Goal: Transaction & Acquisition: Purchase product/service

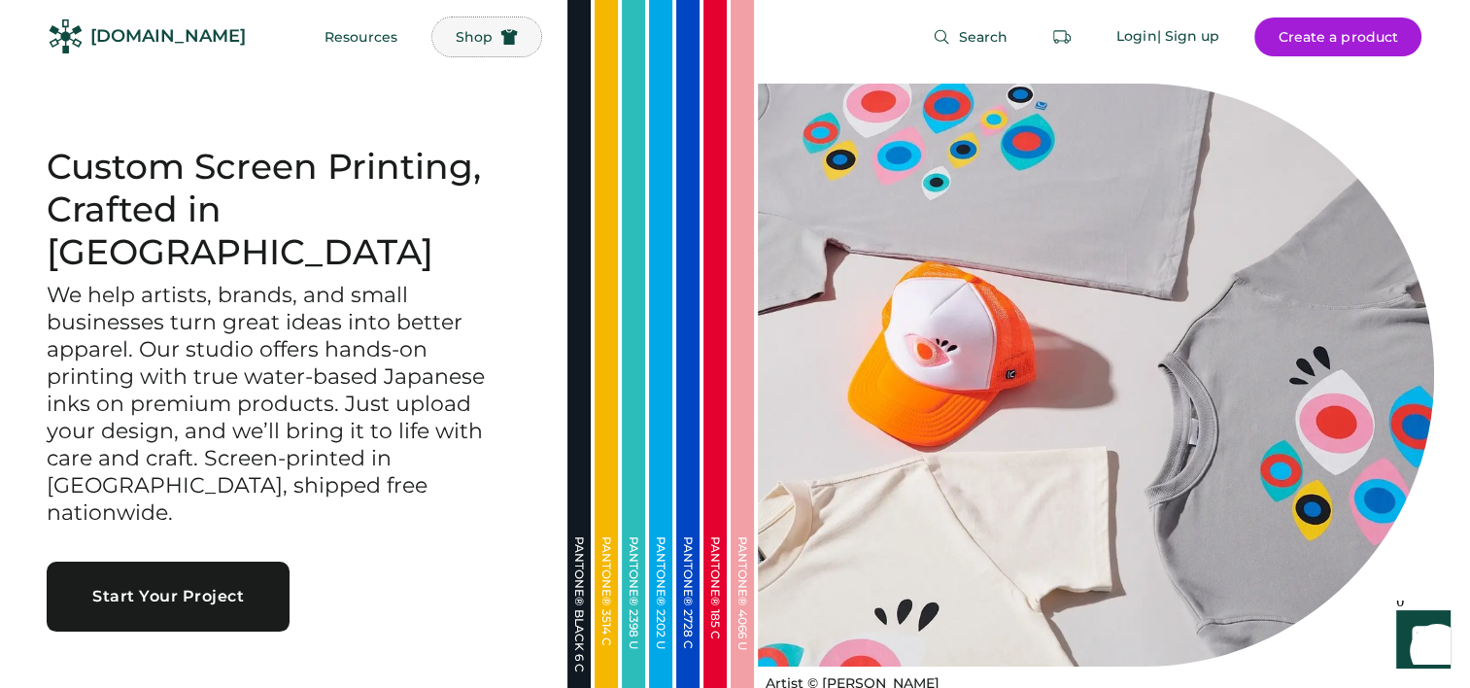
click at [456, 35] on span "Shop" at bounding box center [474, 37] width 37 height 14
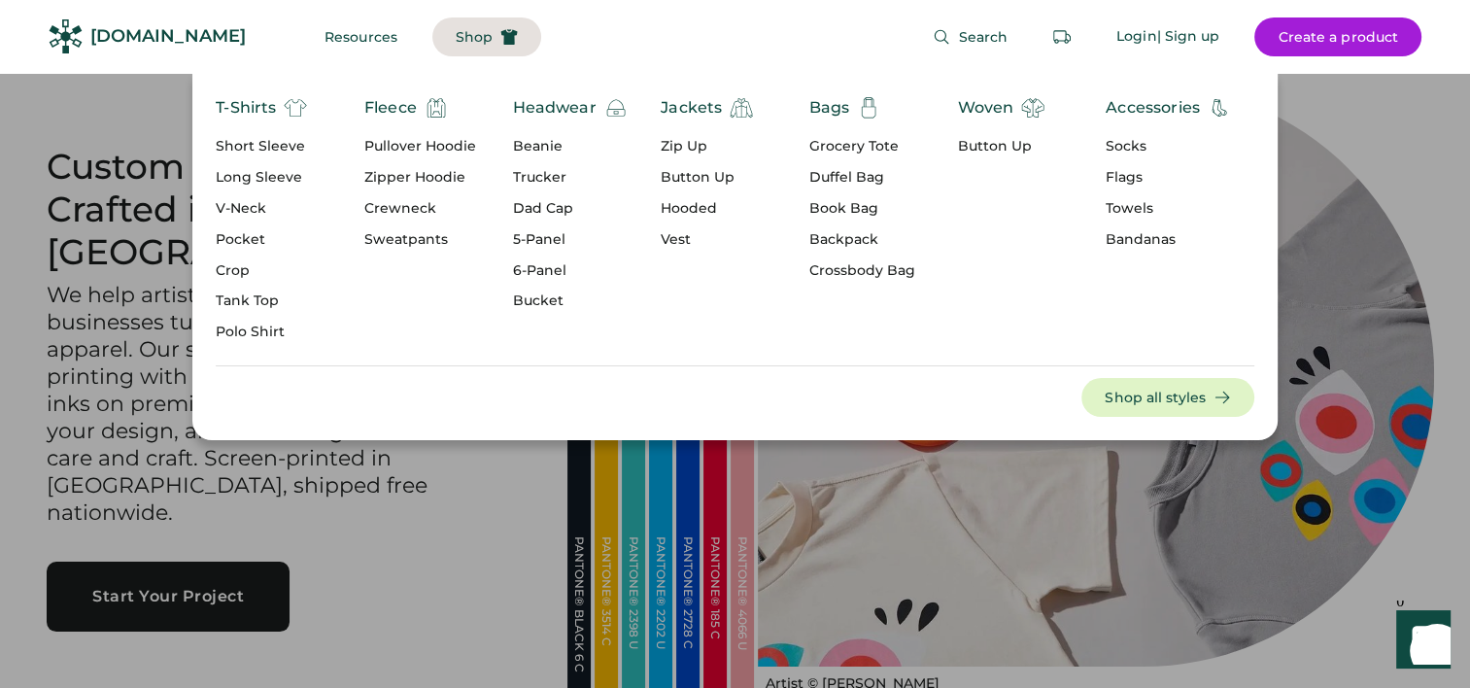
click at [249, 182] on div "Long Sleeve" at bounding box center [261, 177] width 91 height 19
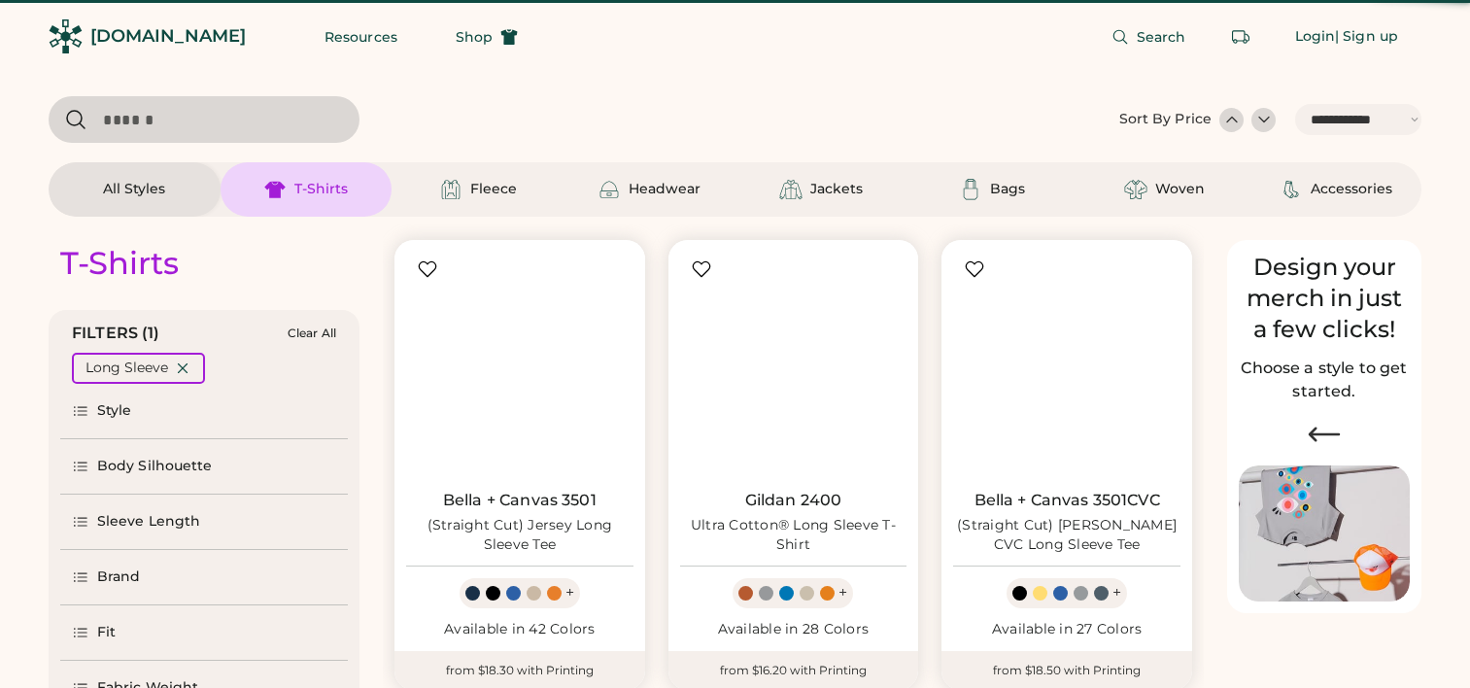
select select "*****"
select select "*"
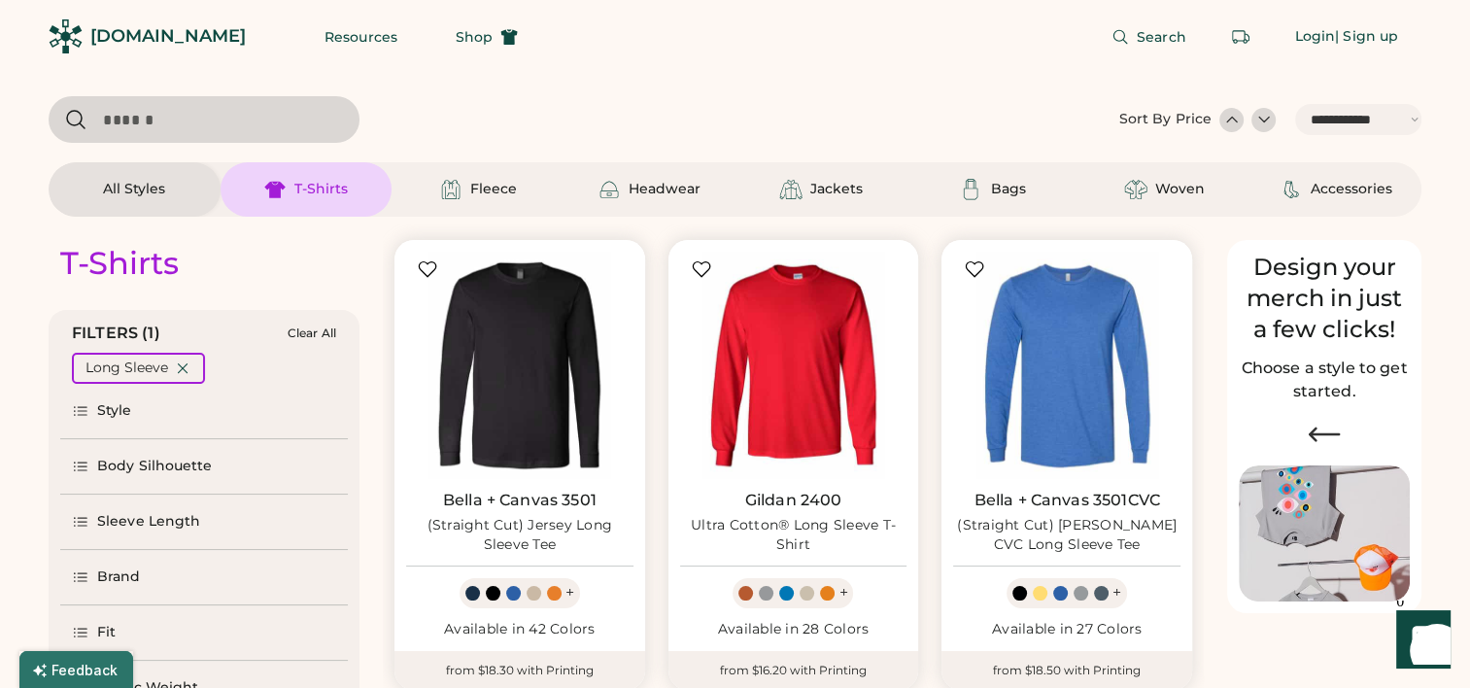
scroll to position [558, 0]
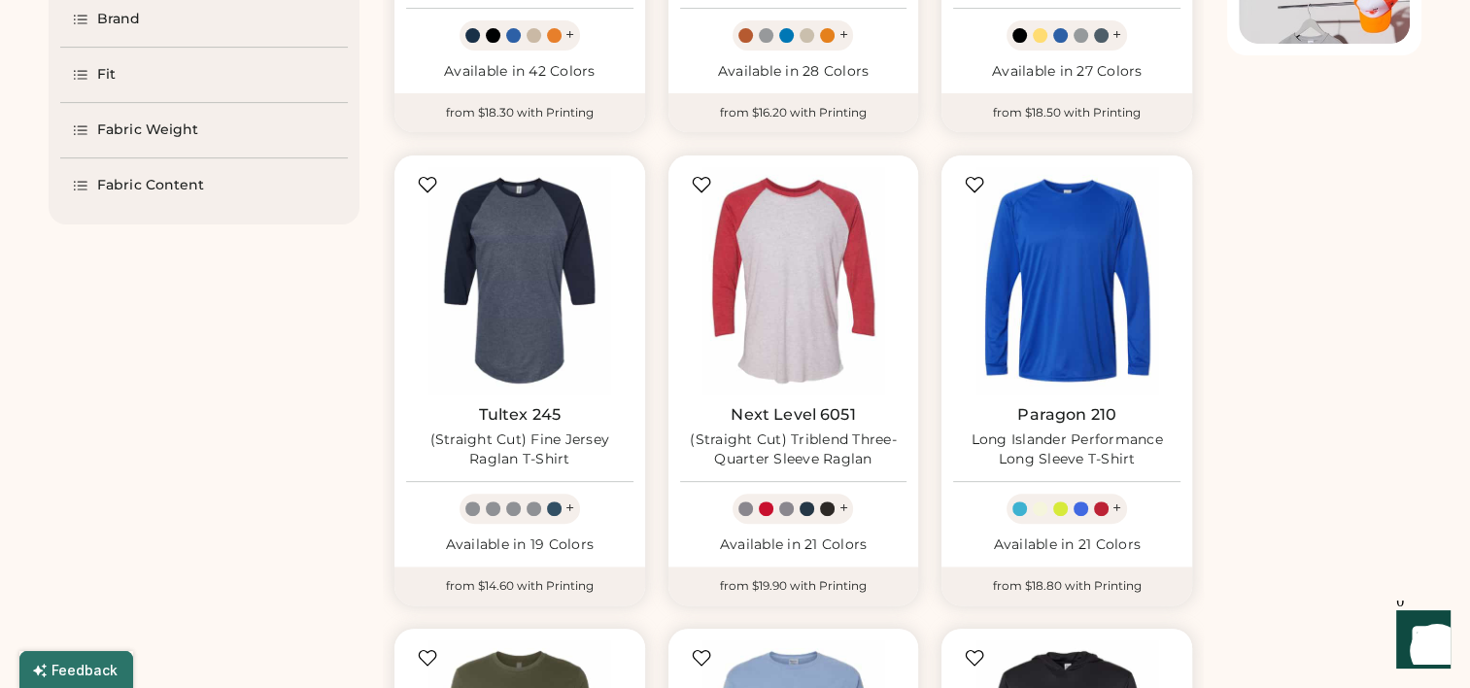
select select "*****"
select select "*"
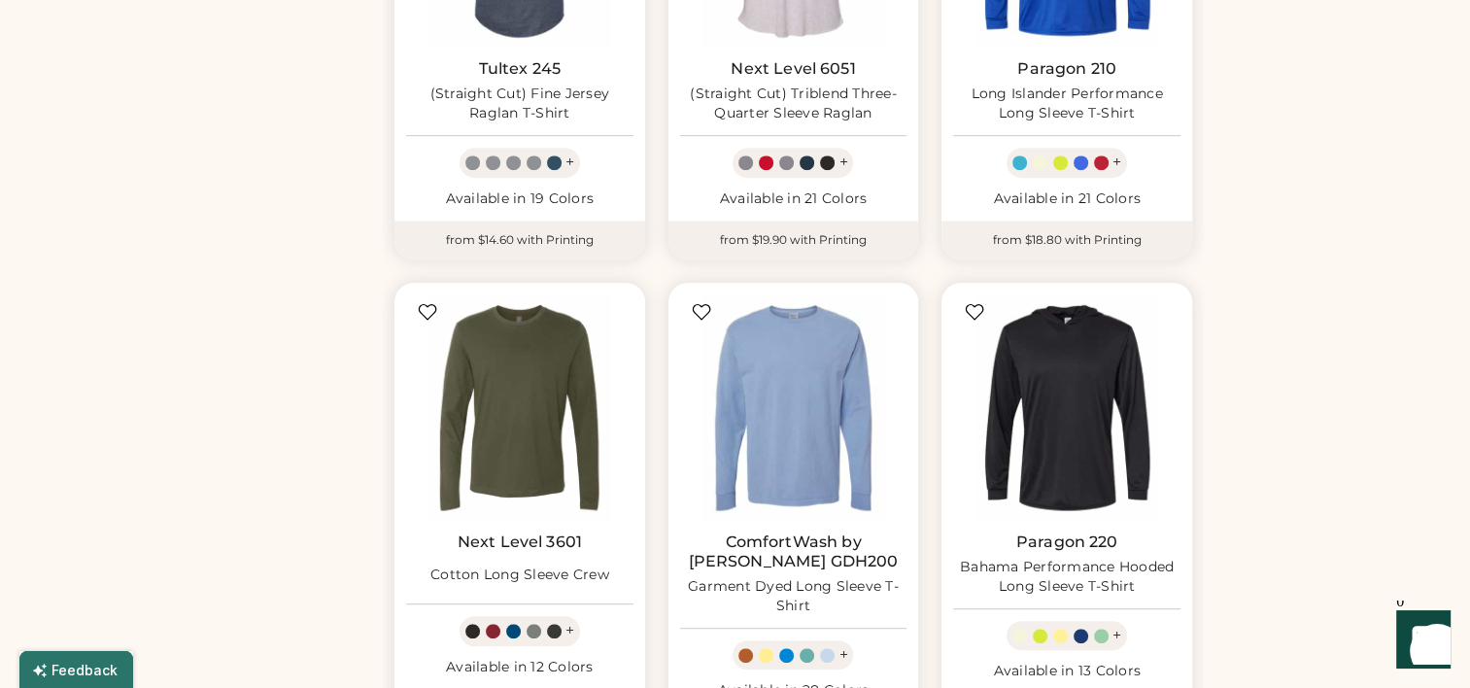
click at [1235, 455] on div "T-Shirts FILTERS (1) Clear All Long Sleeve Style Body Silhouette Sleeve Length …" at bounding box center [735, 305] width 1373 height 1985
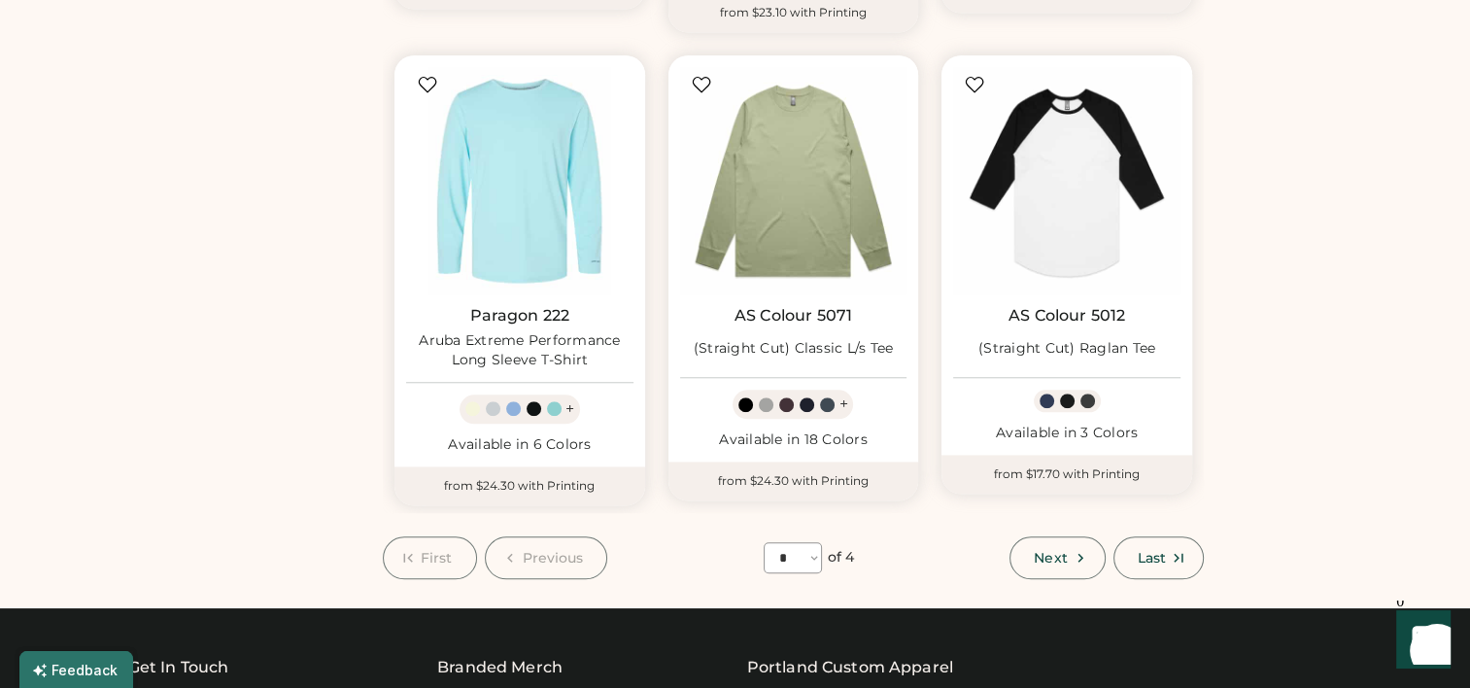
select select "*****"
select select "*"
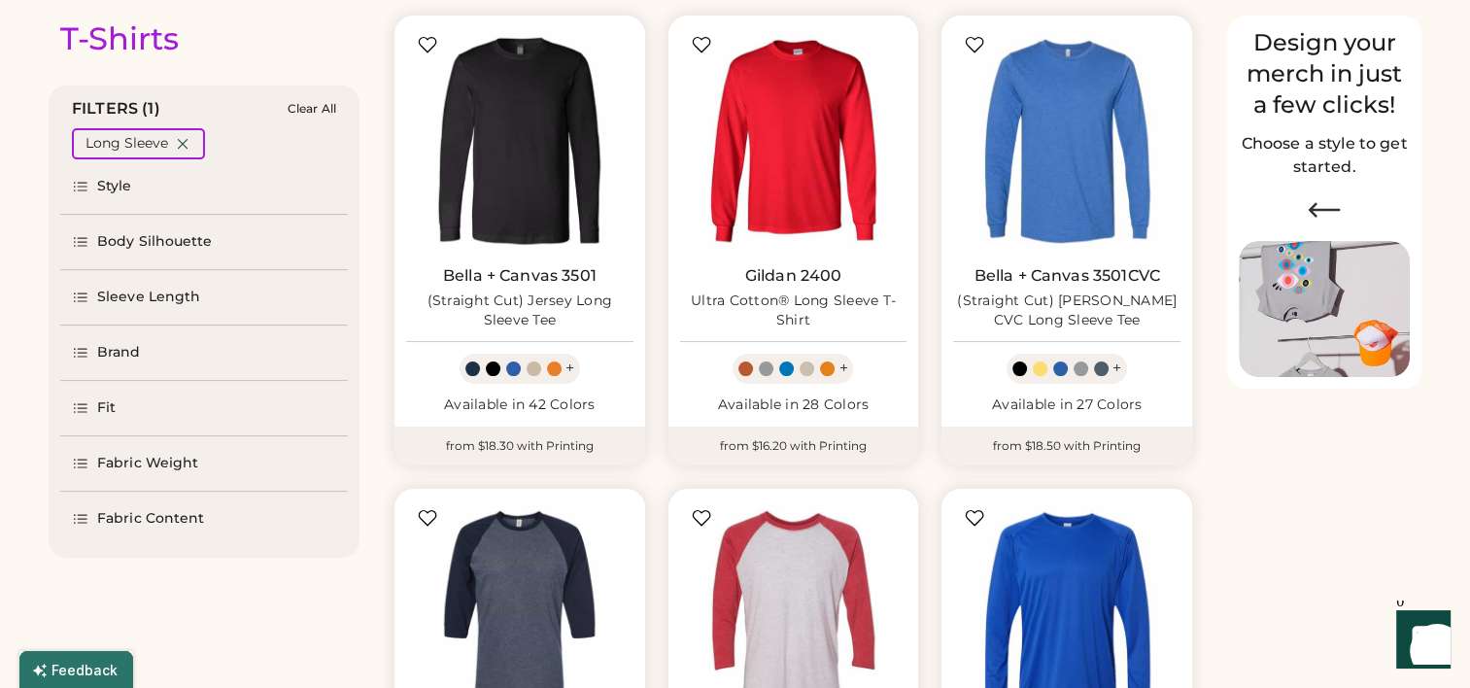
scroll to position [225, 0]
click at [141, 517] on div "Fabric Content" at bounding box center [150, 517] width 107 height 19
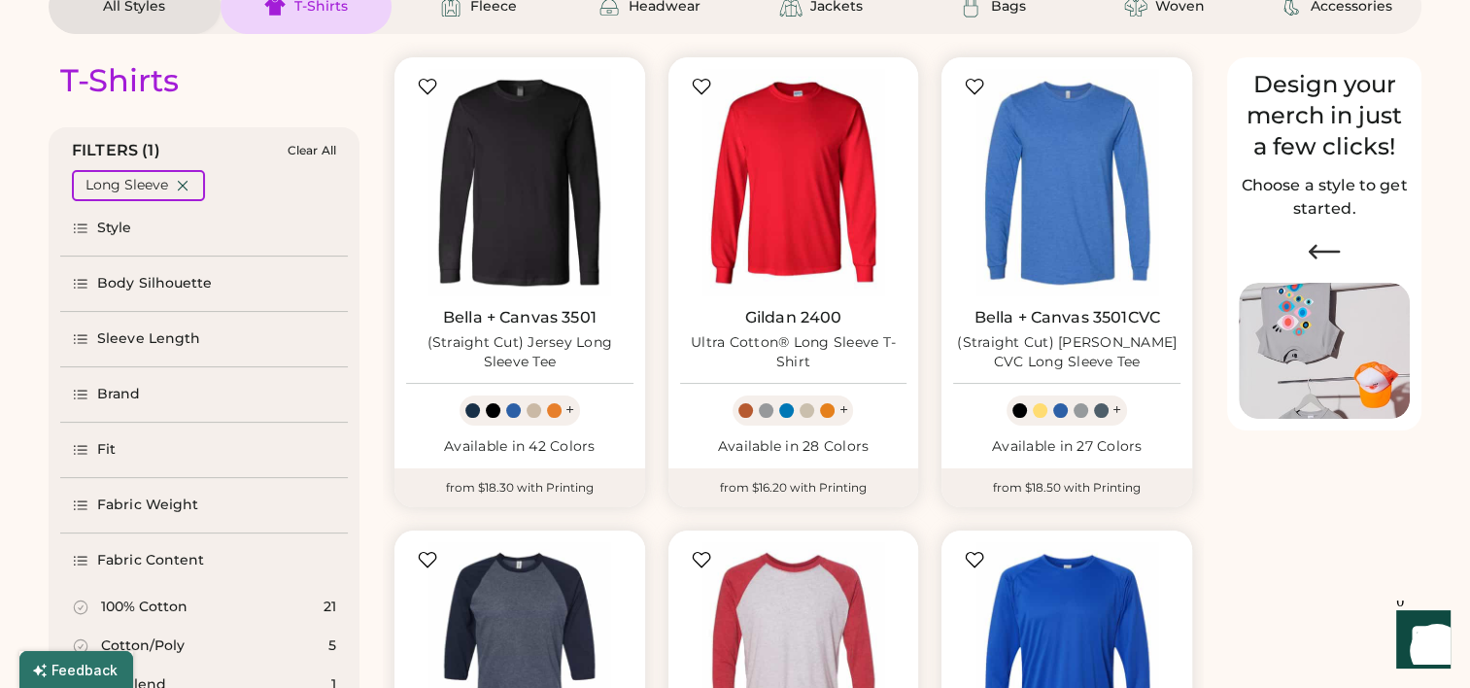
scroll to position [185, 0]
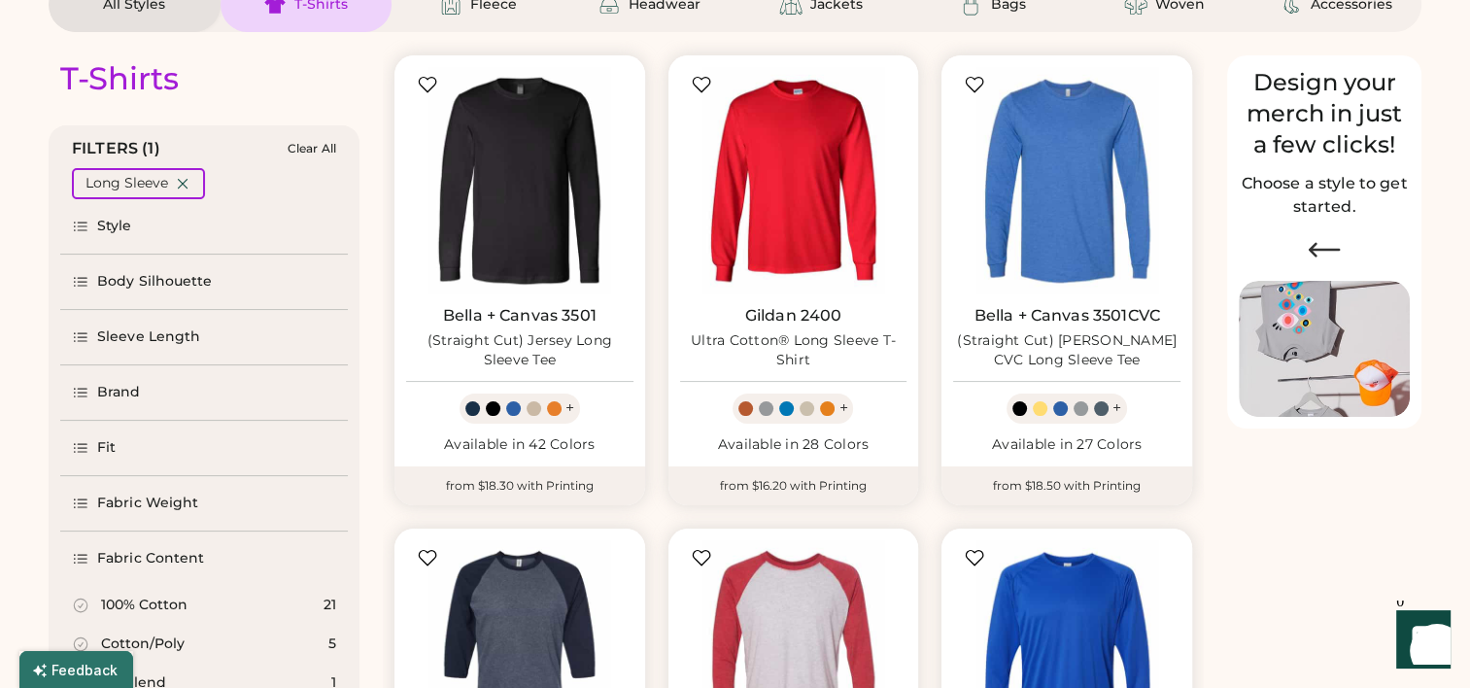
click at [125, 229] on div "Style" at bounding box center [114, 226] width 35 height 19
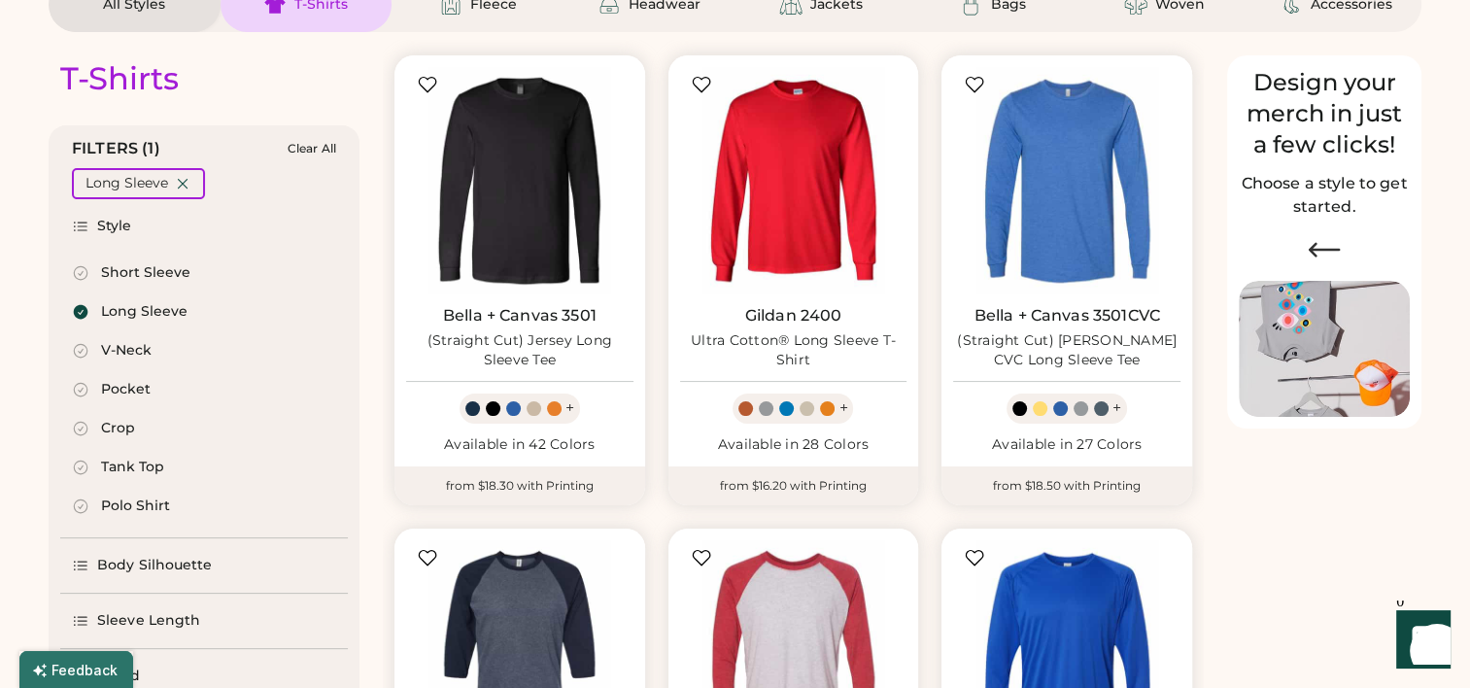
click at [125, 229] on div "Style" at bounding box center [114, 226] width 35 height 19
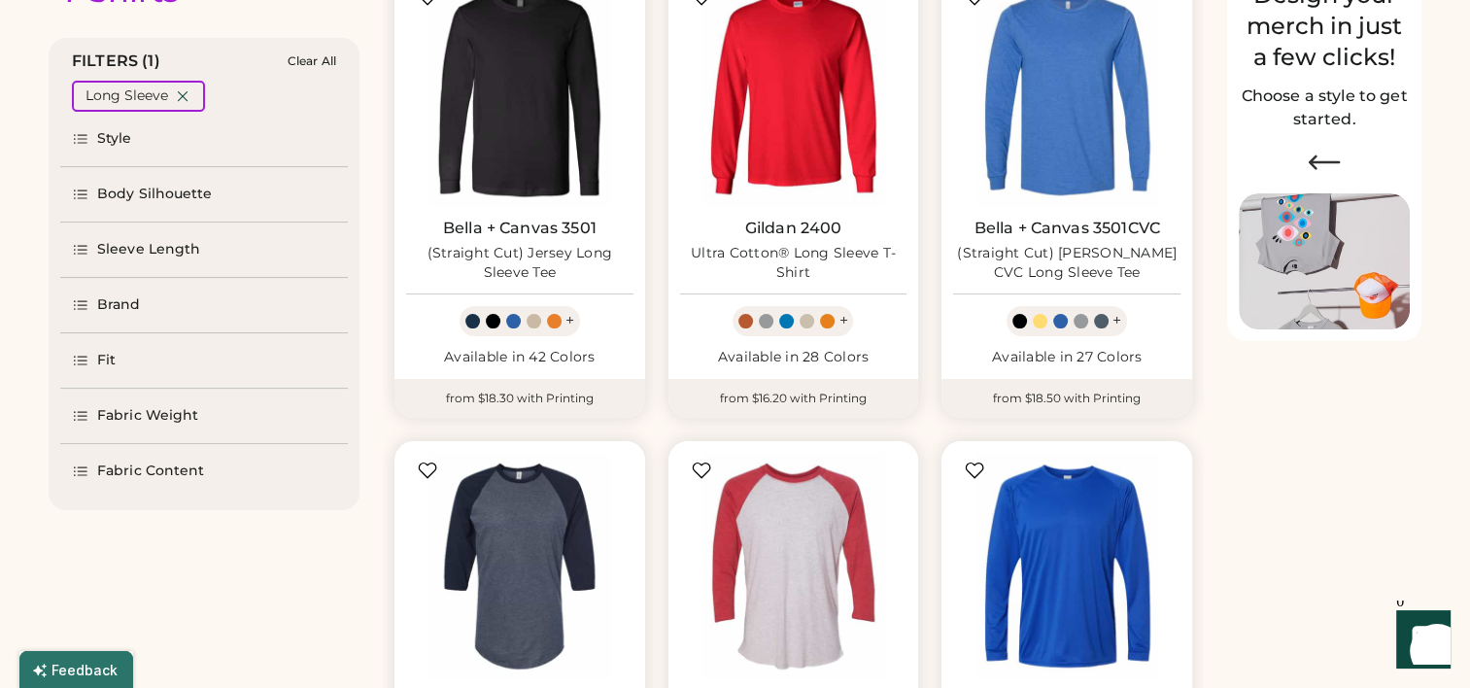
scroll to position [323, 0]
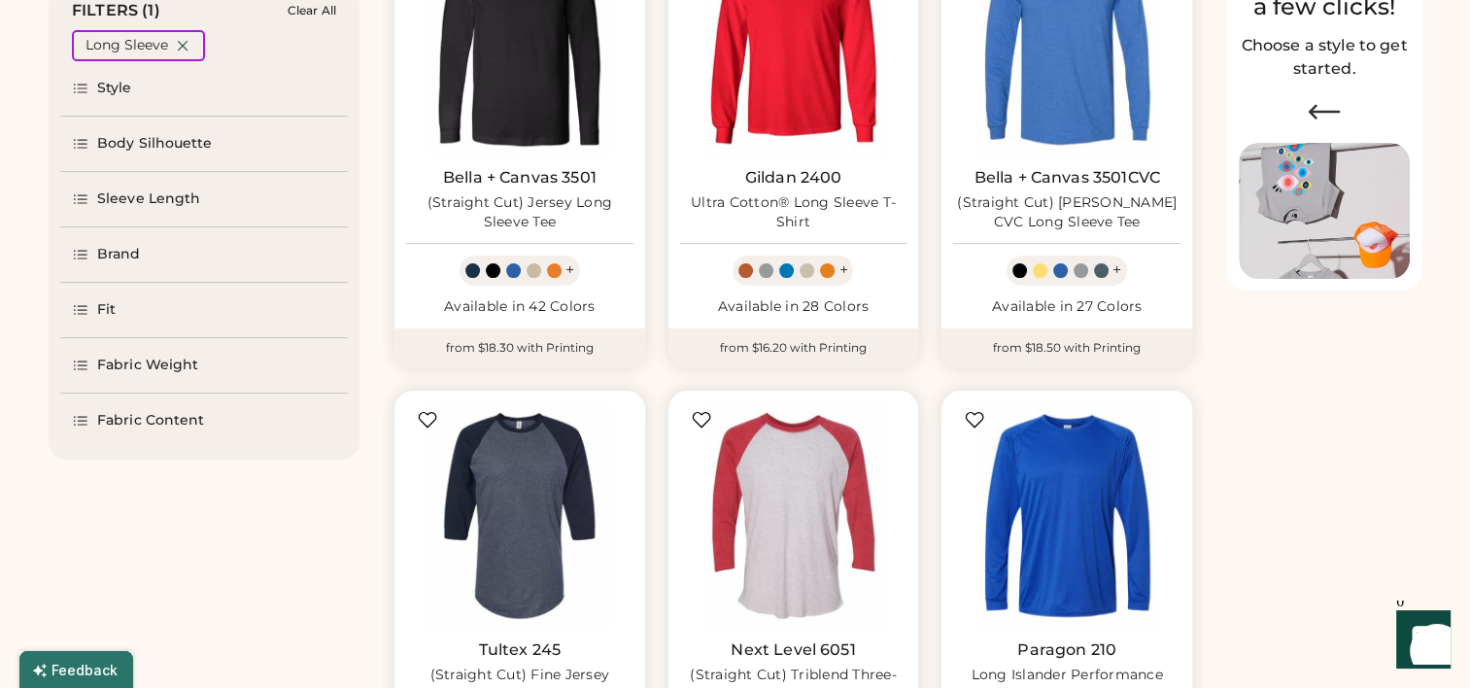
click at [131, 303] on div "Fit" at bounding box center [204, 310] width 288 height 54
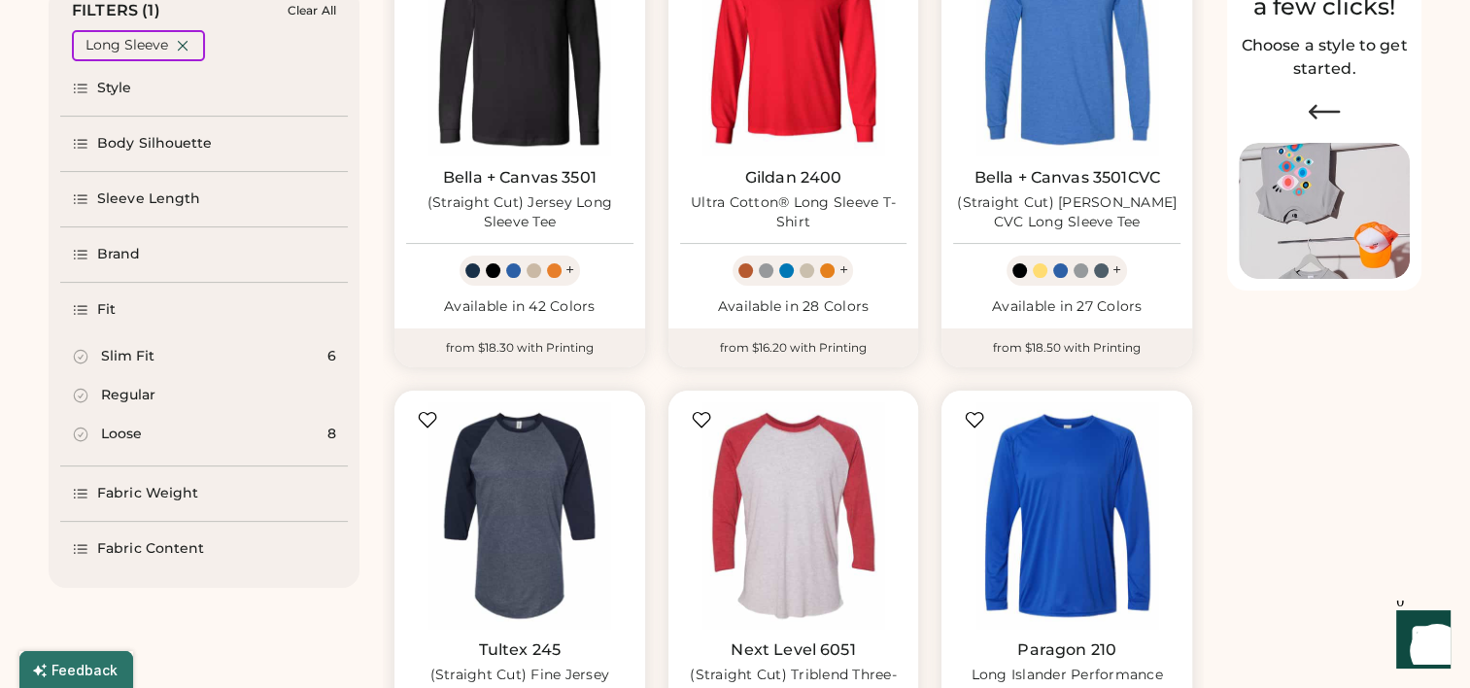
click at [131, 303] on div "Fit" at bounding box center [204, 310] width 288 height 54
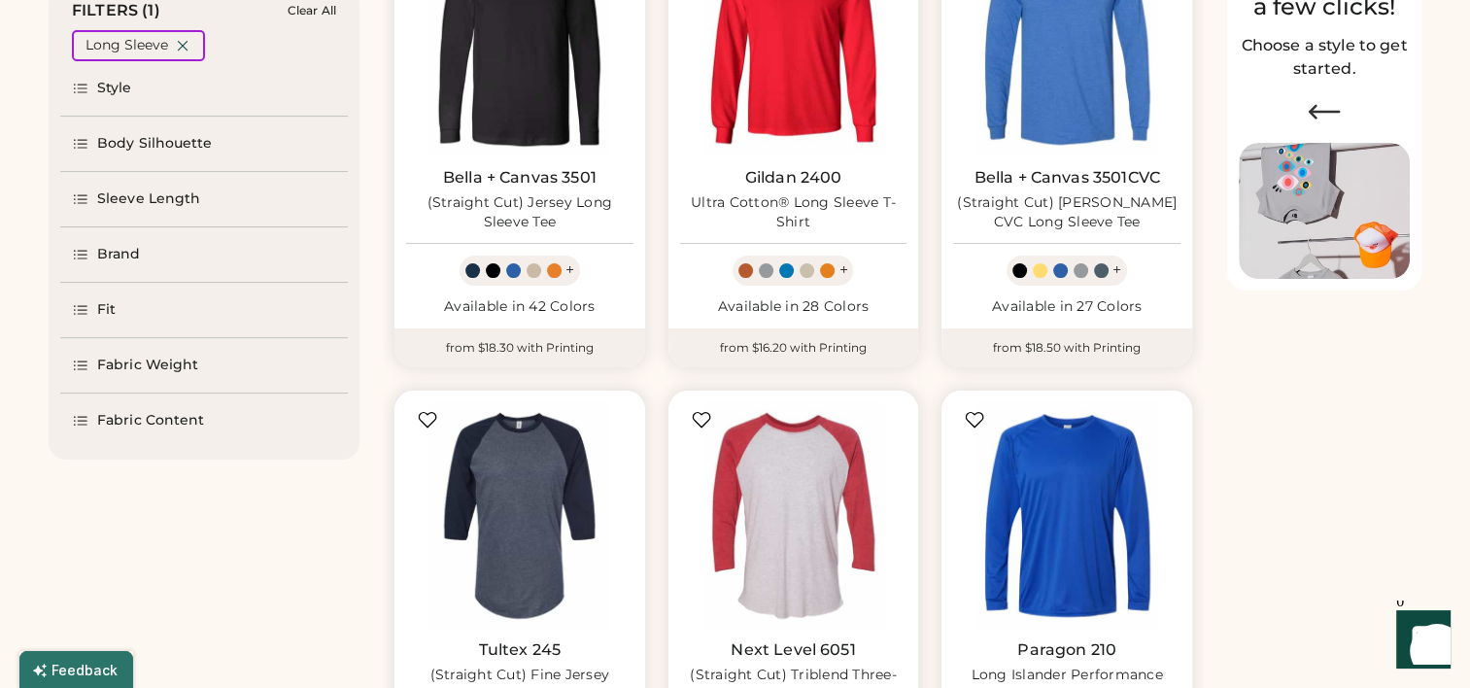
click at [155, 198] on div "Sleeve Length" at bounding box center [148, 199] width 103 height 19
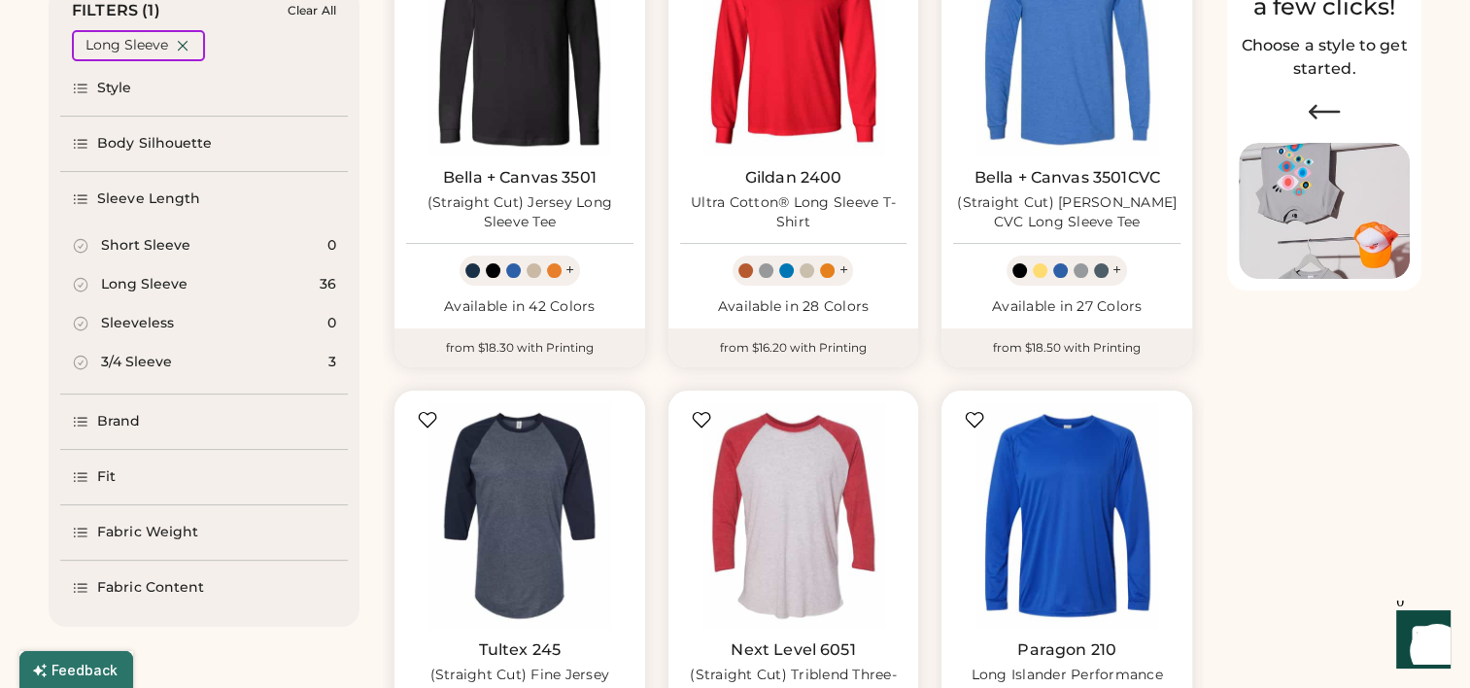
click at [155, 198] on div "Sleeve Length" at bounding box center [148, 199] width 103 height 19
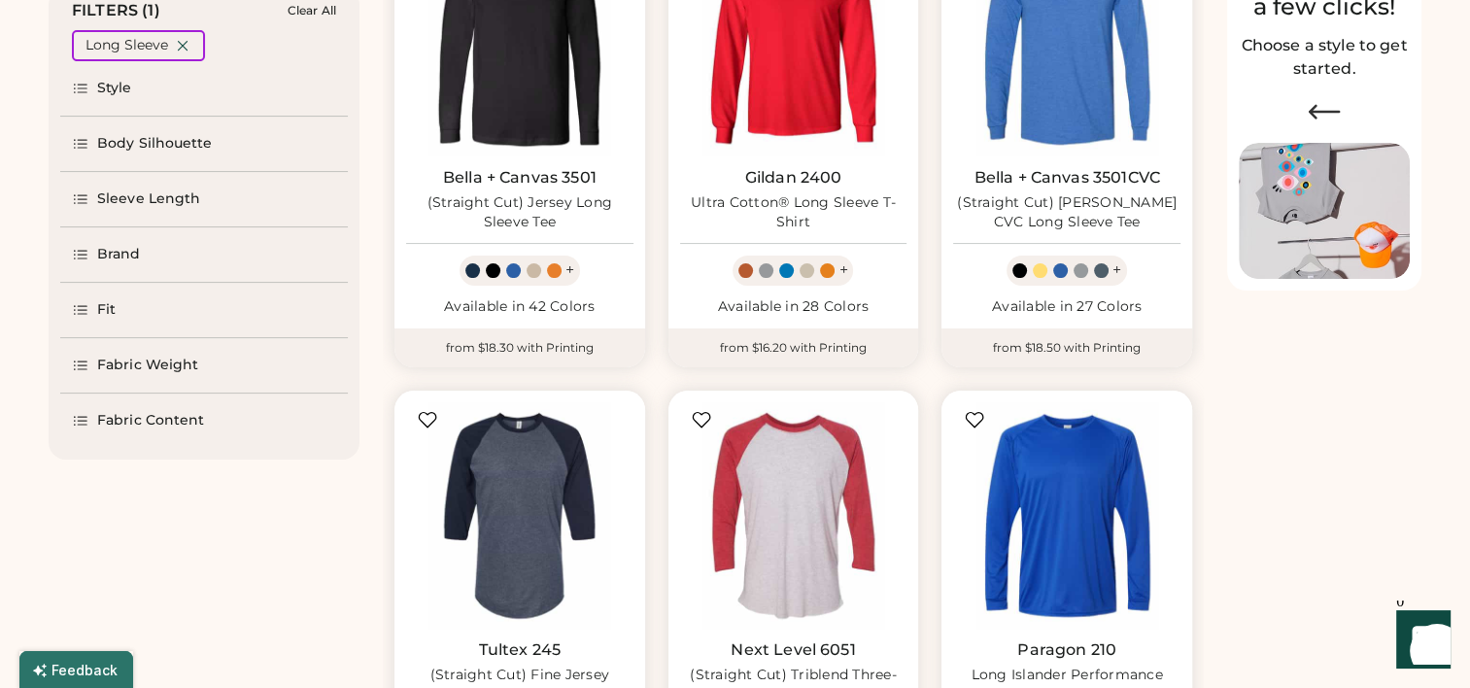
click at [149, 374] on div "Fabric Weight" at bounding box center [147, 365] width 101 height 19
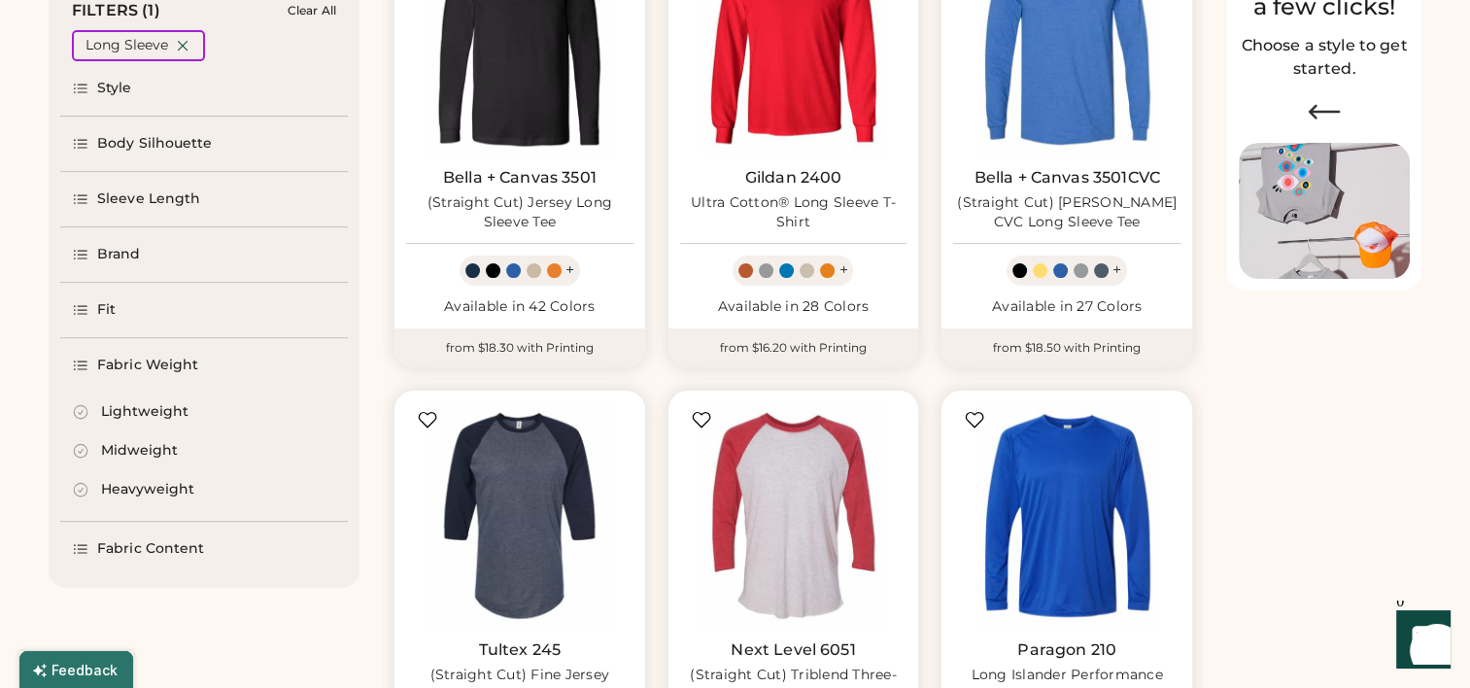
click at [149, 374] on div "Fabric Weight" at bounding box center [147, 365] width 101 height 19
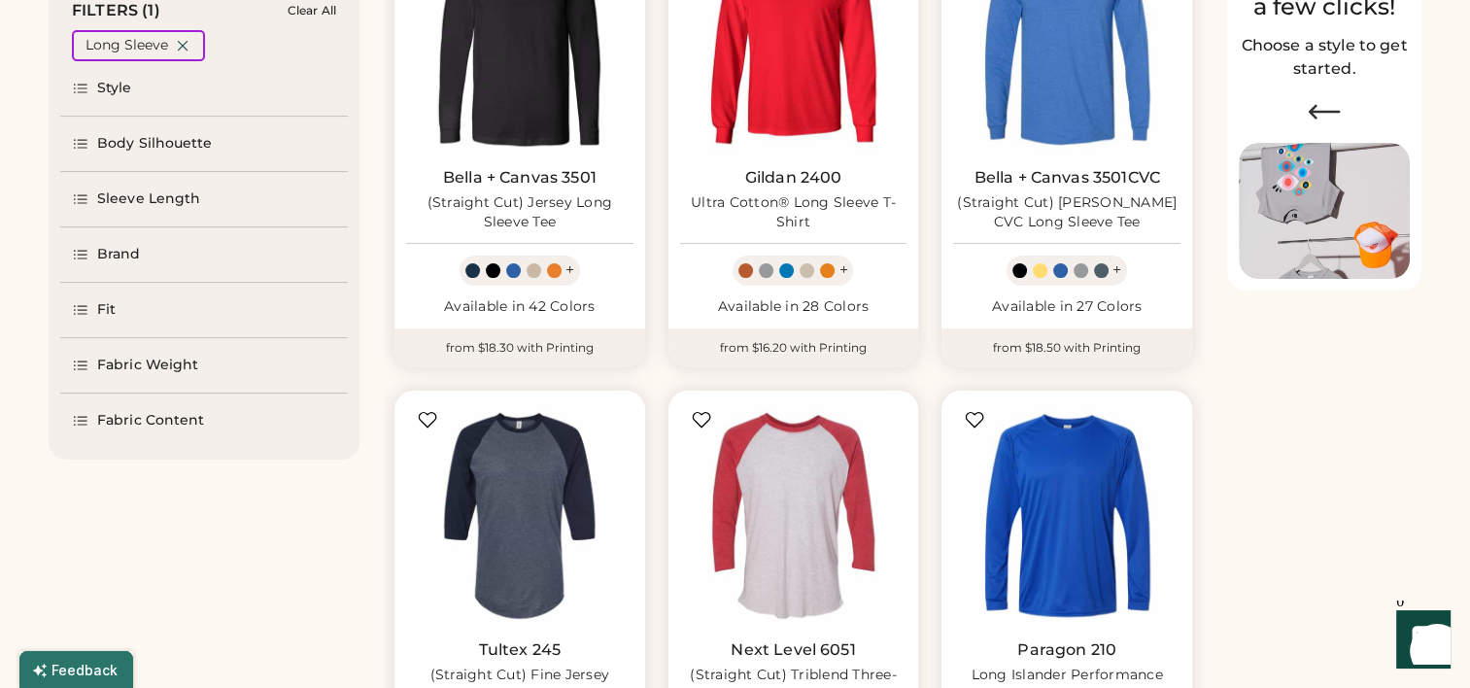
click at [142, 416] on div "Fabric Content" at bounding box center [150, 420] width 107 height 19
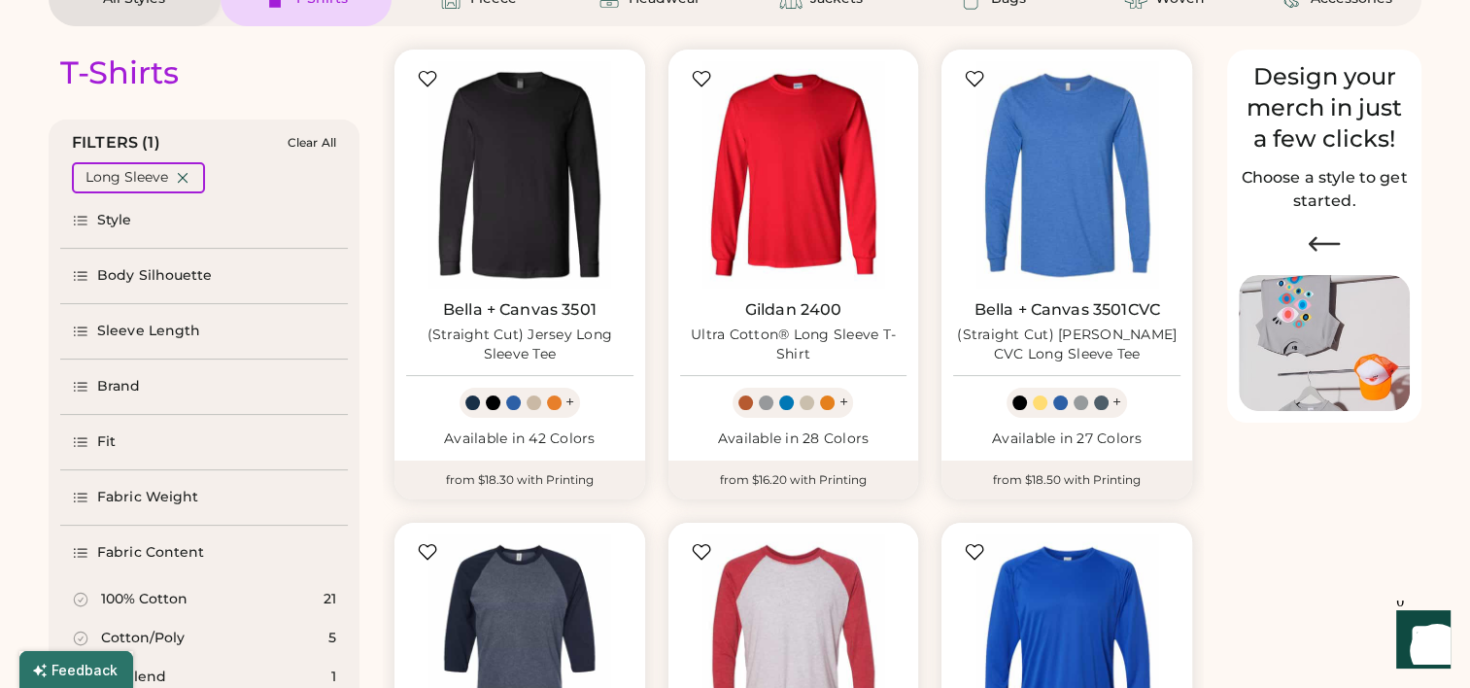
scroll to position [192, 0]
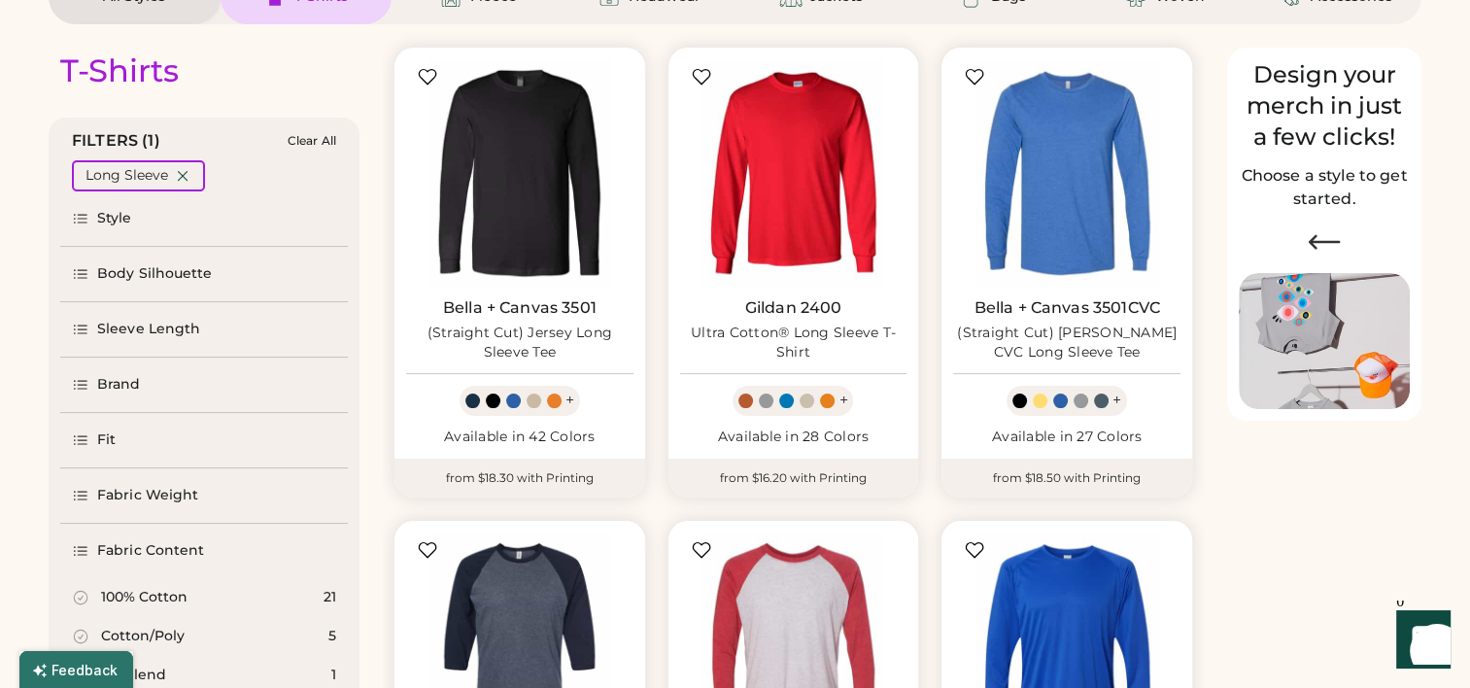
click at [147, 394] on div "Brand" at bounding box center [204, 385] width 288 height 54
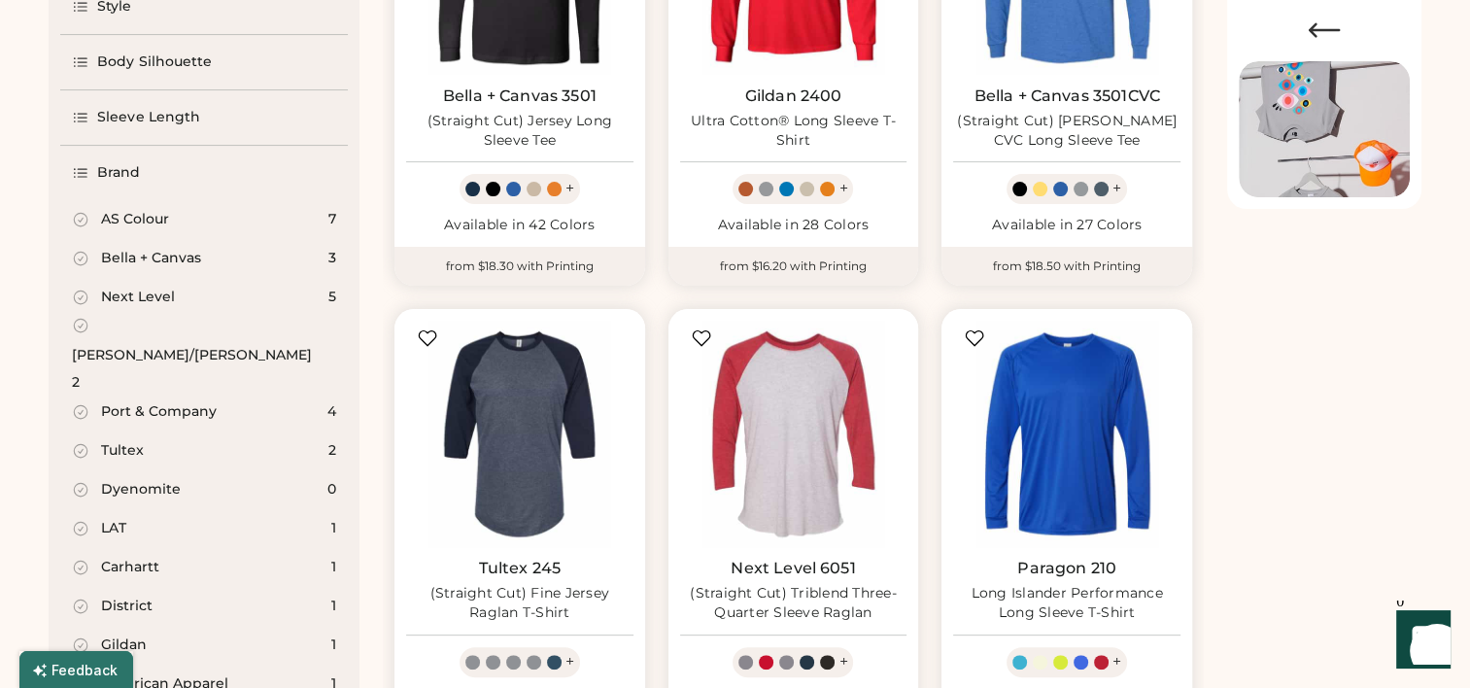
scroll to position [403, 0]
click at [162, 394] on div "Port & Company 4" at bounding box center [204, 413] width 288 height 39
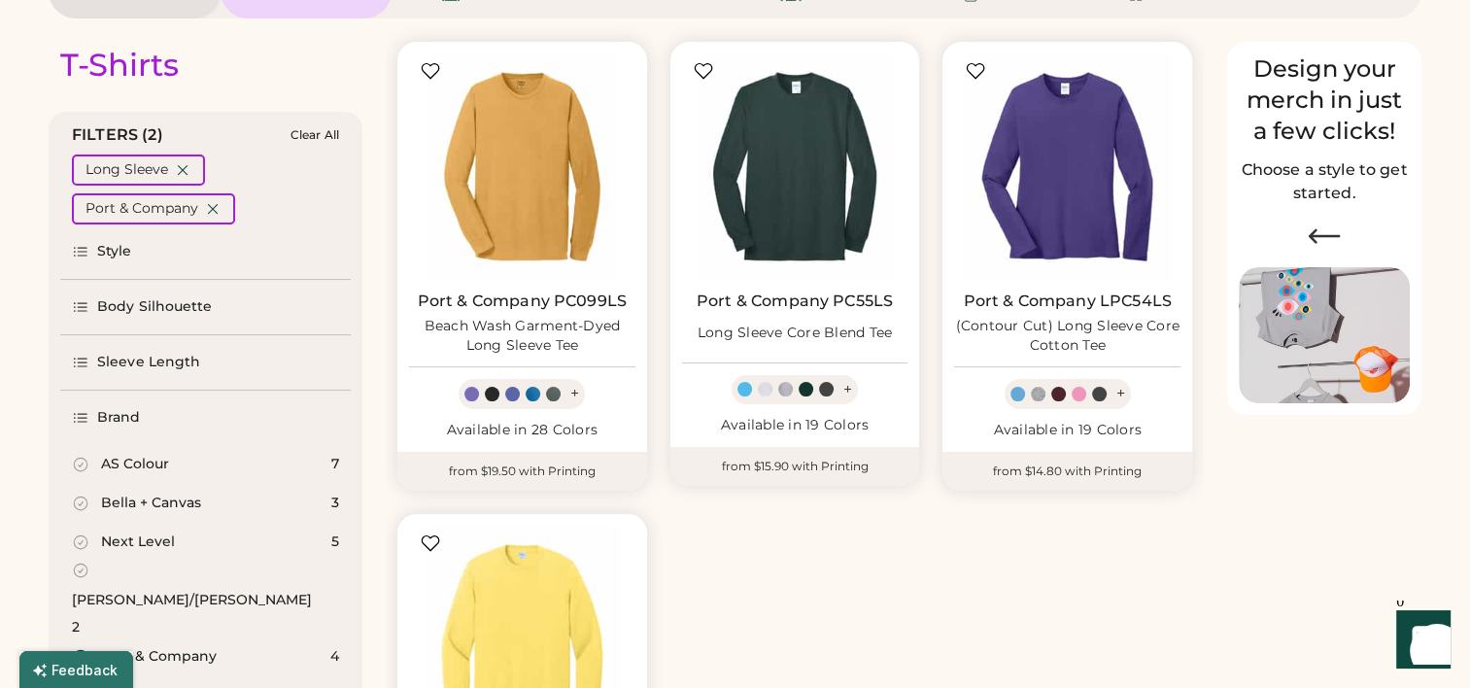
scroll to position [200, 0]
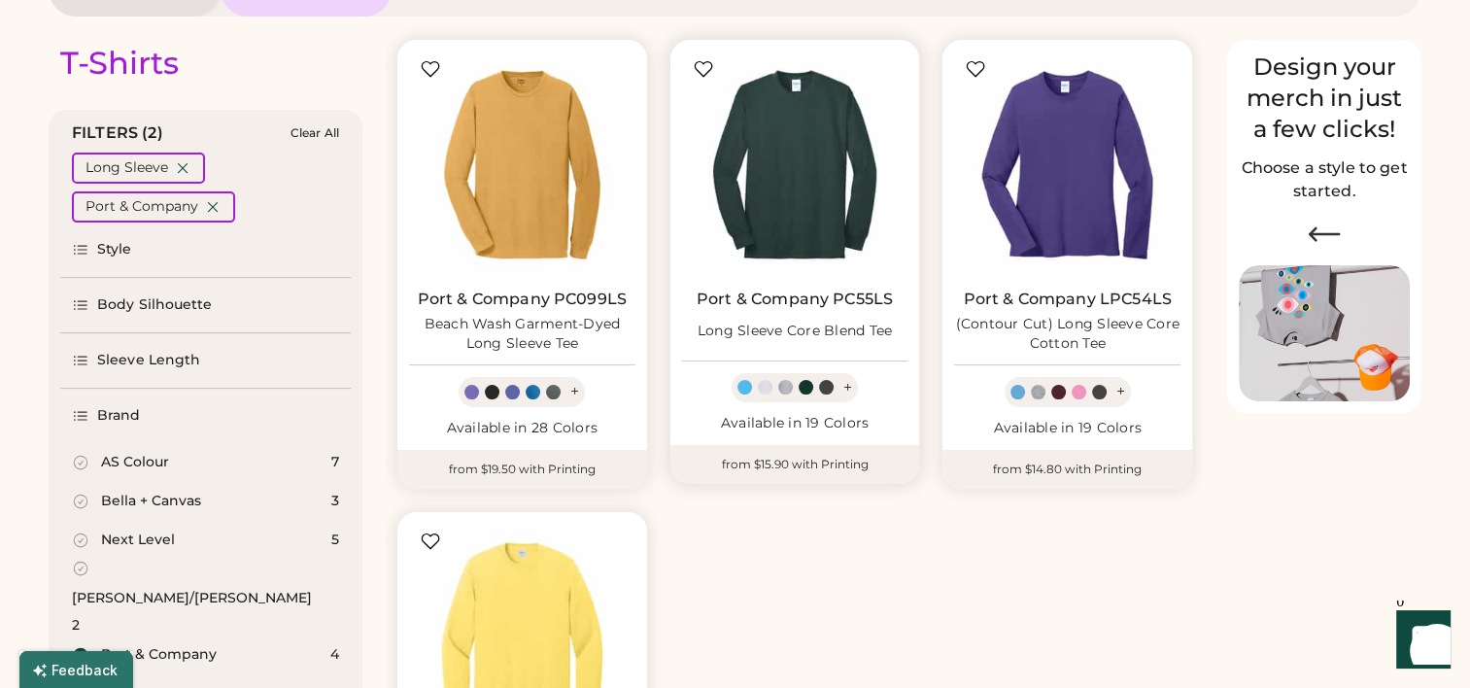
click at [805, 181] on img at bounding box center [795, 165] width 226 height 226
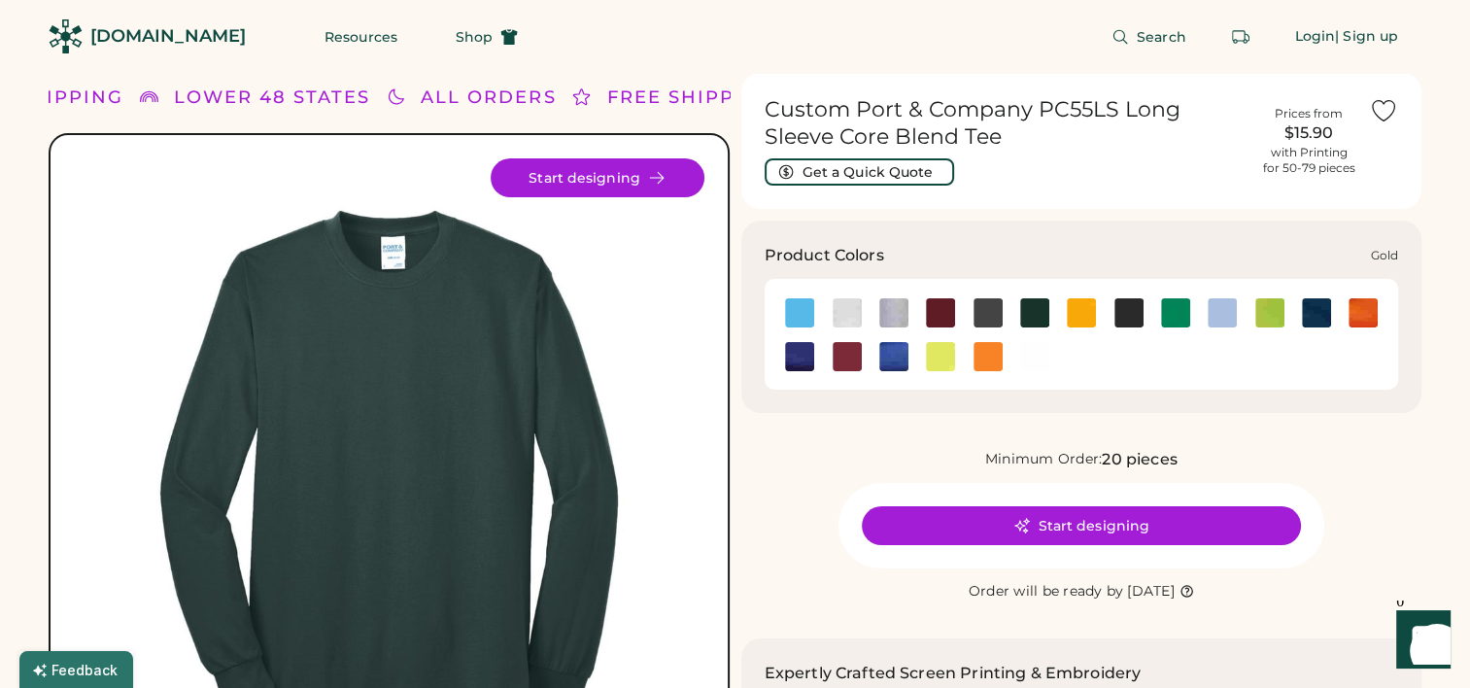
click at [1087, 317] on img at bounding box center [1081, 312] width 29 height 29
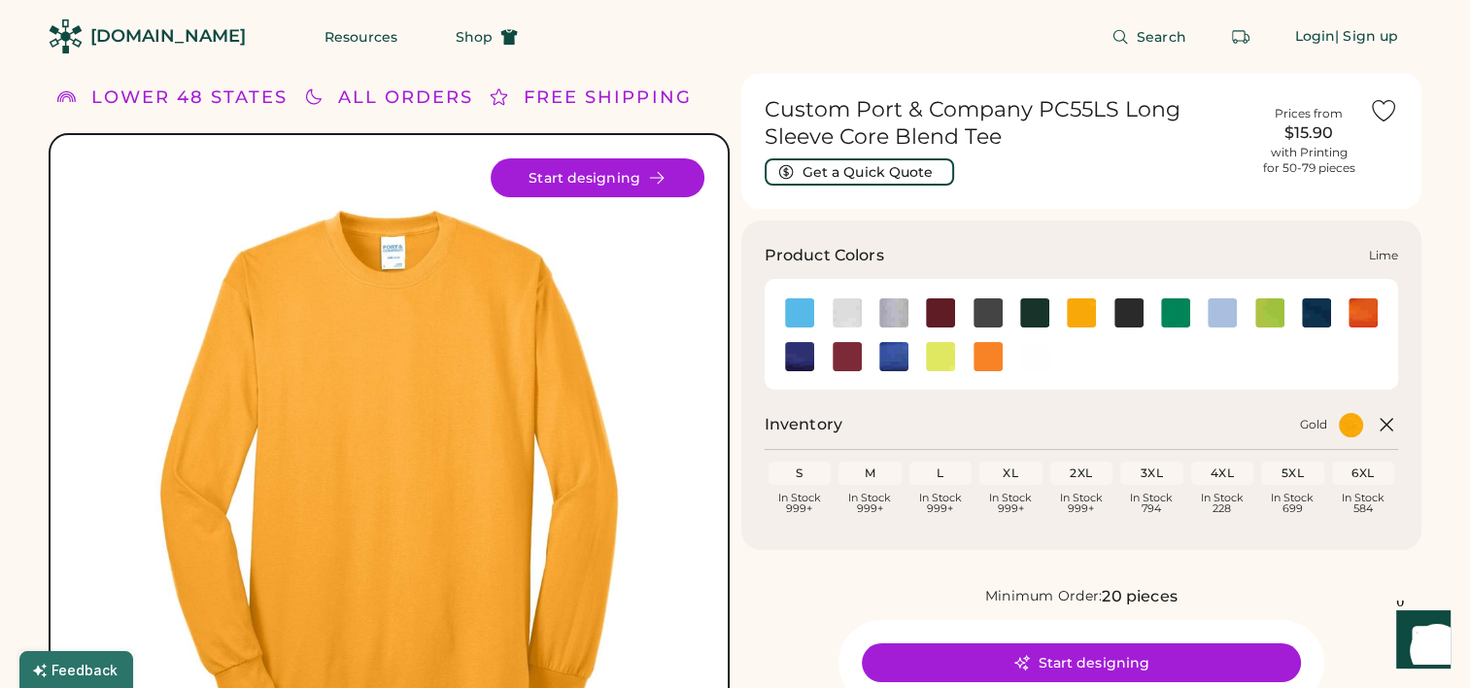
click at [1275, 301] on img at bounding box center [1270, 312] width 29 height 29
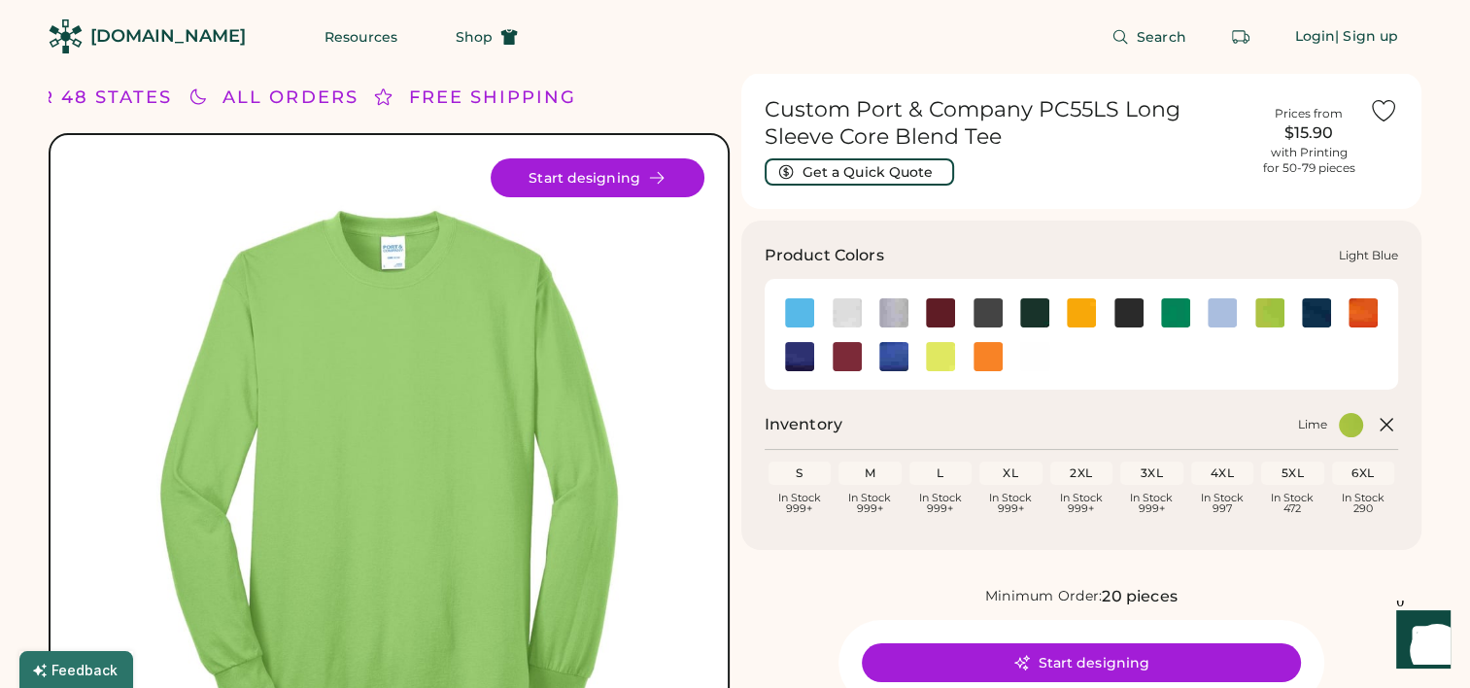
click at [1221, 319] on img at bounding box center [1222, 312] width 29 height 29
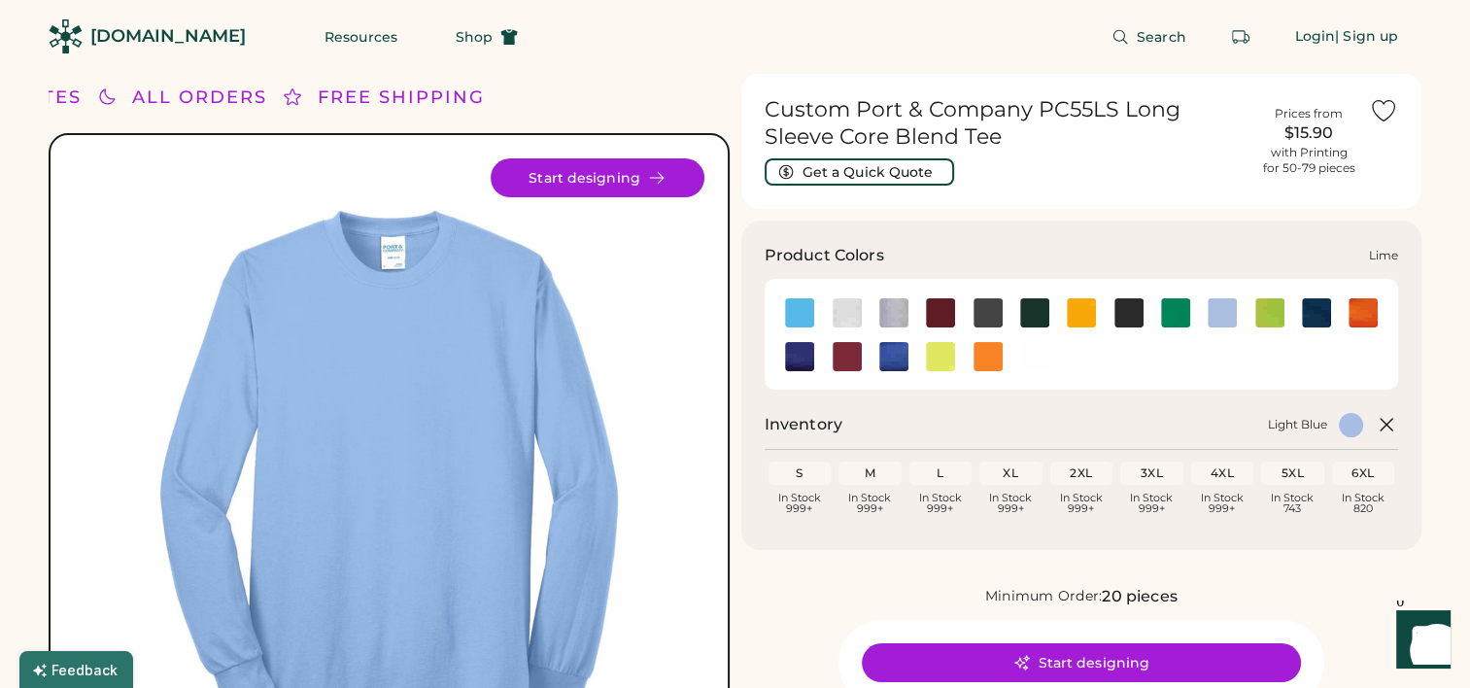
click at [1267, 312] on img at bounding box center [1270, 312] width 29 height 29
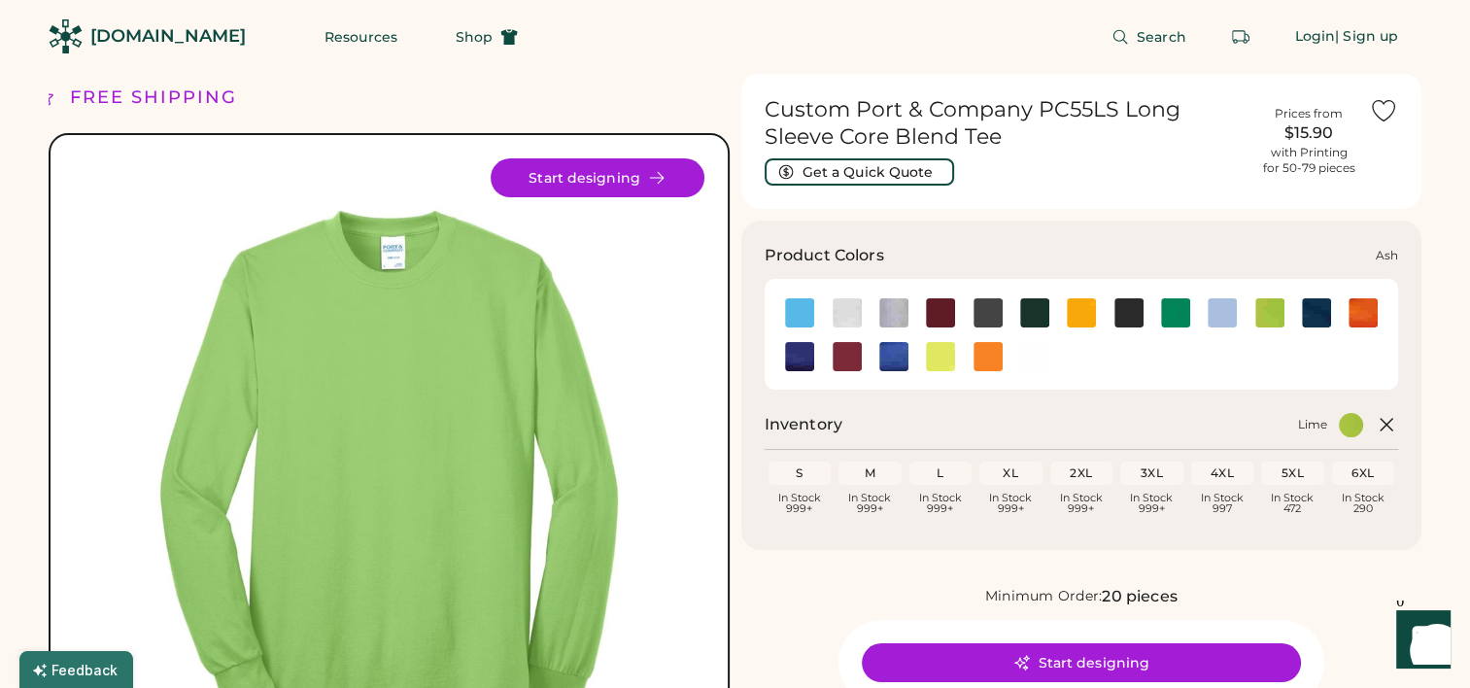
click at [848, 313] on img at bounding box center [847, 312] width 29 height 29
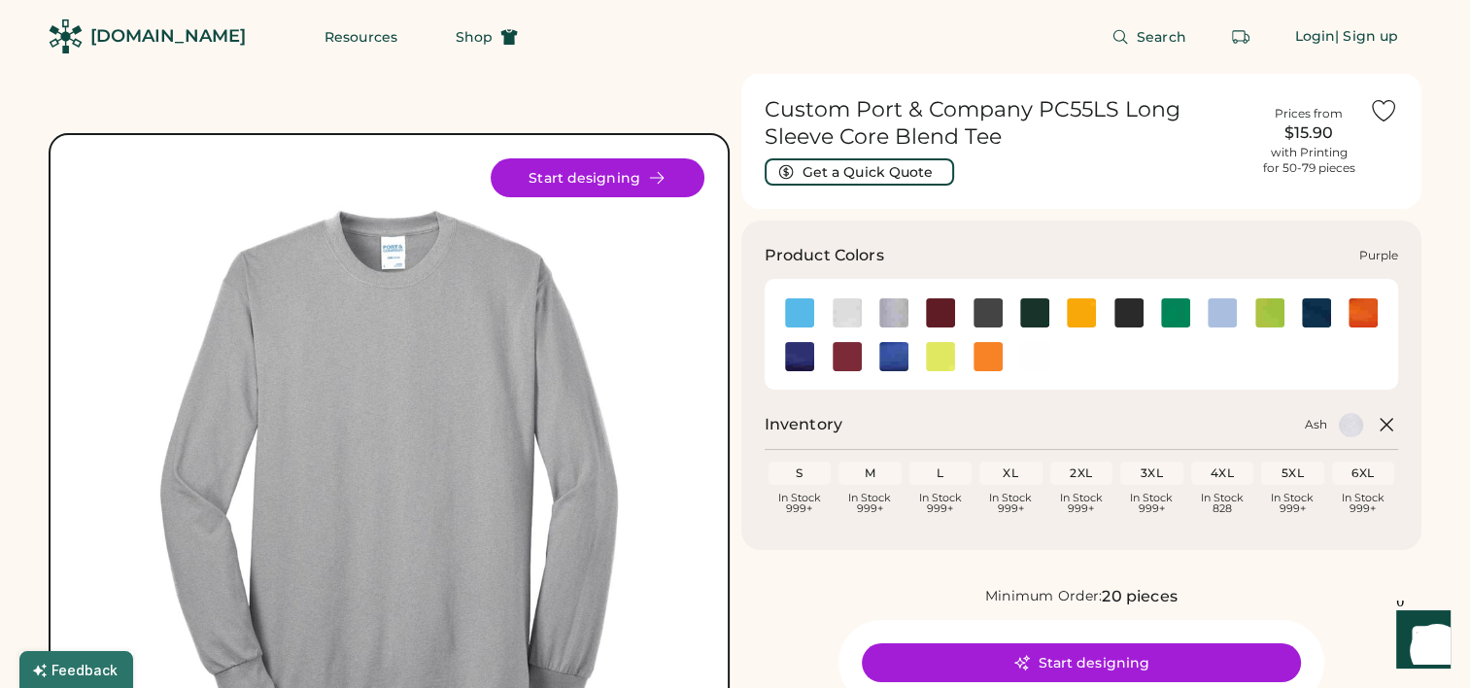
click at [813, 367] on img at bounding box center [799, 356] width 29 height 29
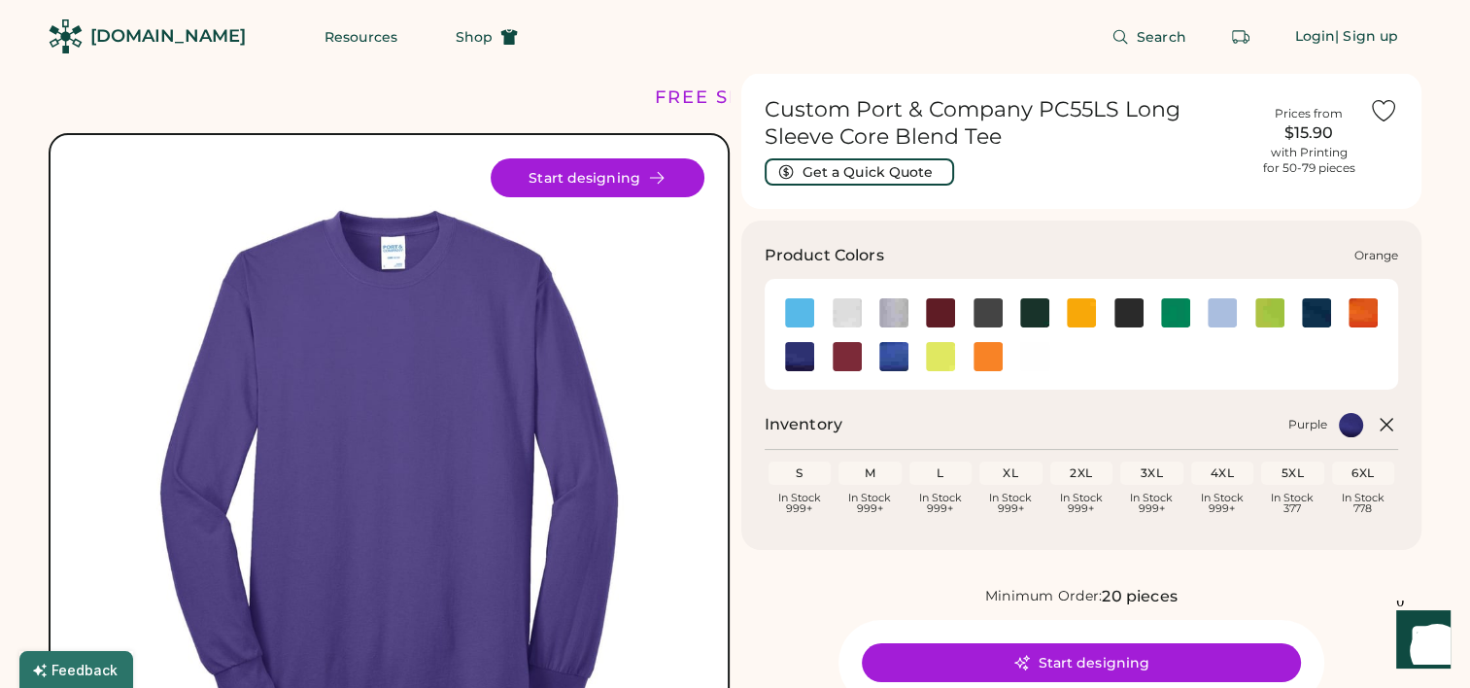
click at [1364, 314] on img at bounding box center [1363, 312] width 29 height 29
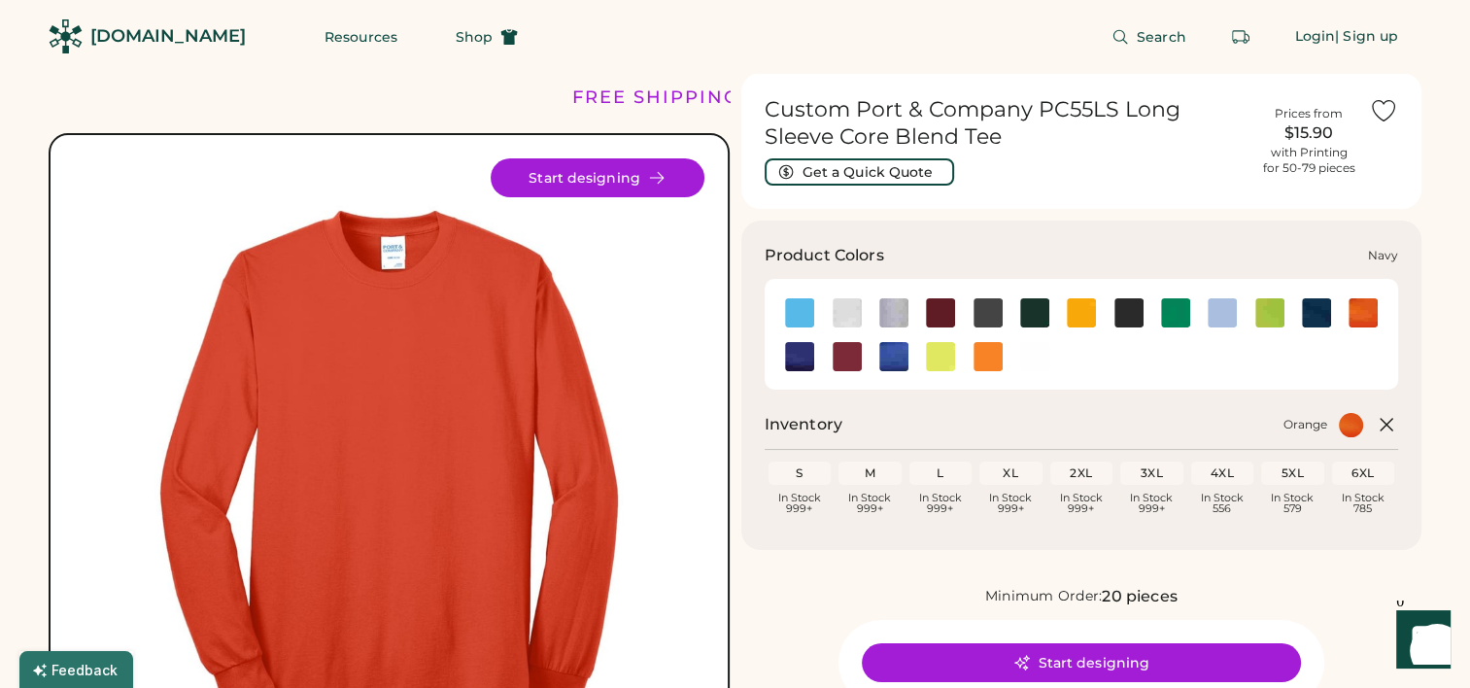
click at [1318, 316] on img at bounding box center [1316, 312] width 29 height 29
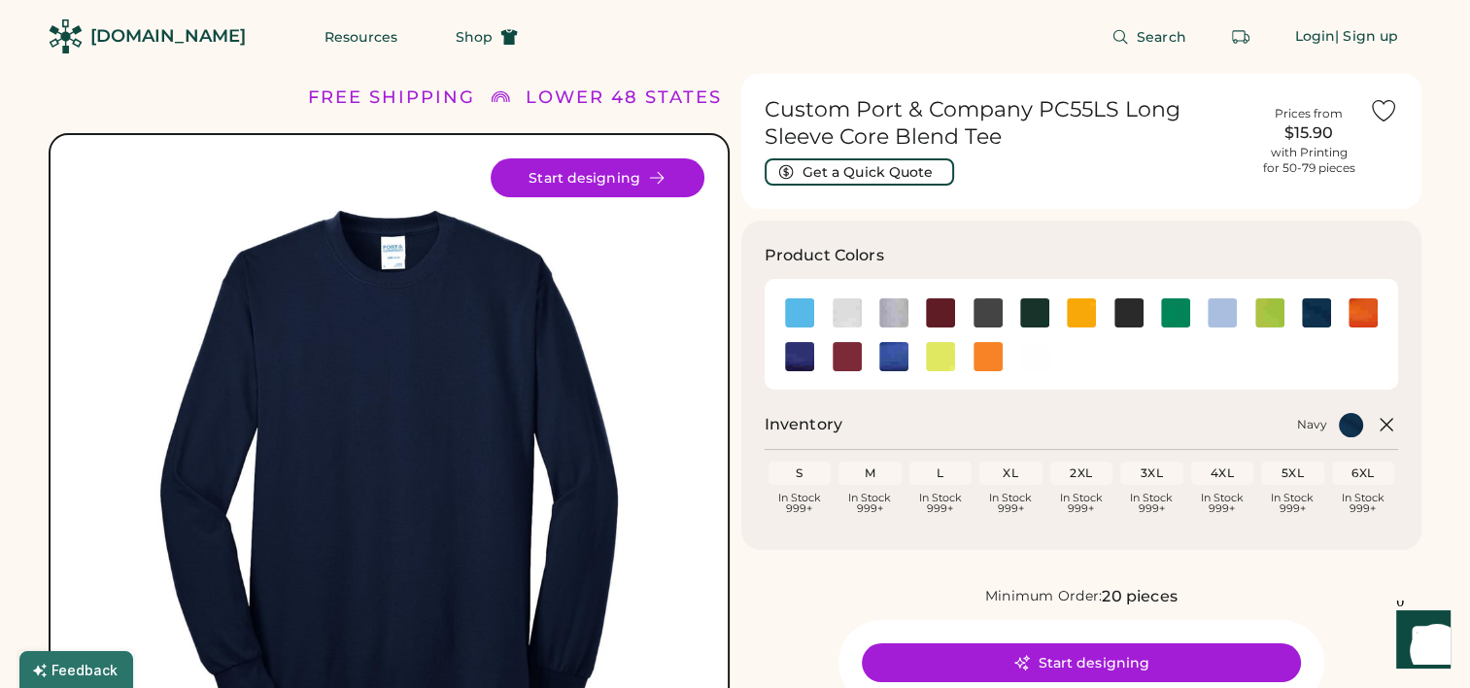
click at [1030, 416] on div "Navy" at bounding box center [1108, 425] width 509 height 24
drag, startPoint x: 430, startPoint y: 47, endPoint x: 606, endPoint y: 14, distance: 179.9
click at [606, 14] on div "Search Login | Sign up" at bounding box center [981, 36] width 880 height 73
click at [1127, 209] on div "Custom Port & Company PC55LS Long Sleeve Core Blend Tee Get a Quick Quote Price…" at bounding box center [1082, 693] width 681 height 1241
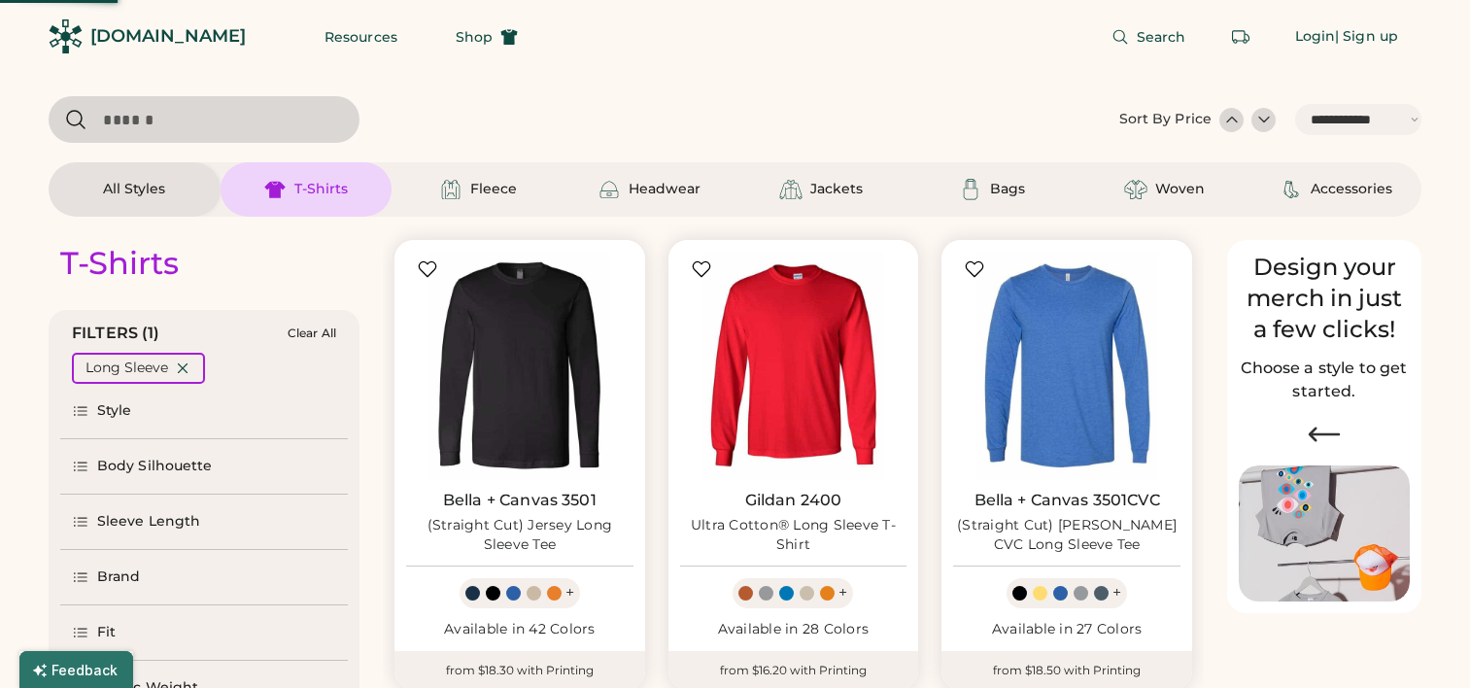
select select "*****"
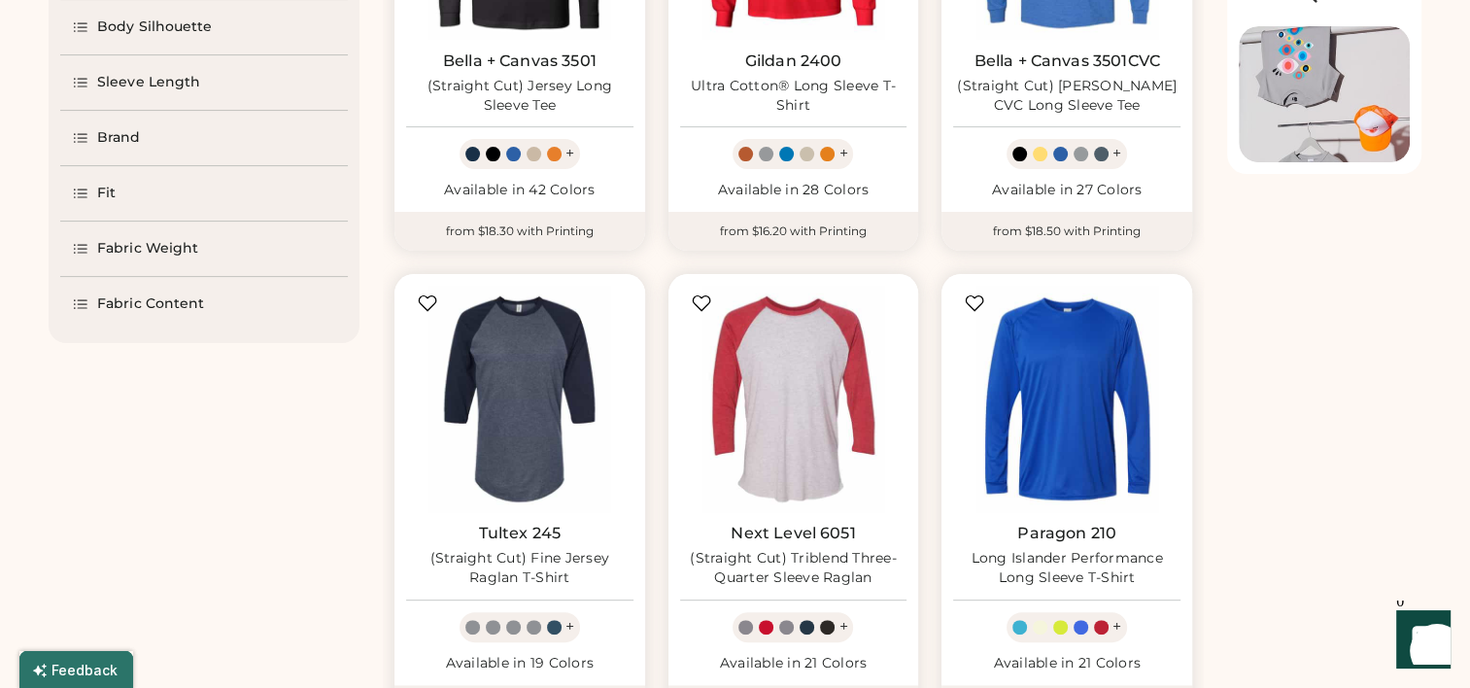
click at [131, 309] on div "Fabric Content" at bounding box center [150, 303] width 107 height 19
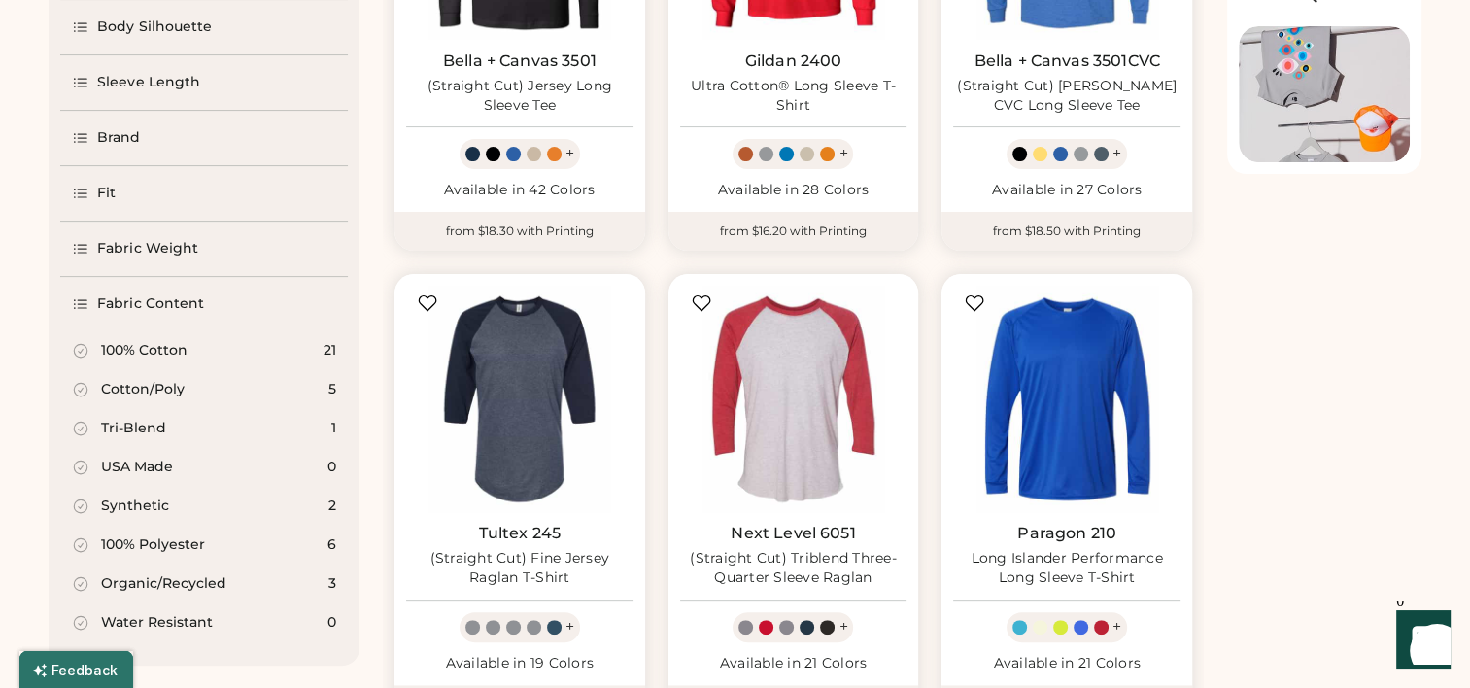
scroll to position [473, 0]
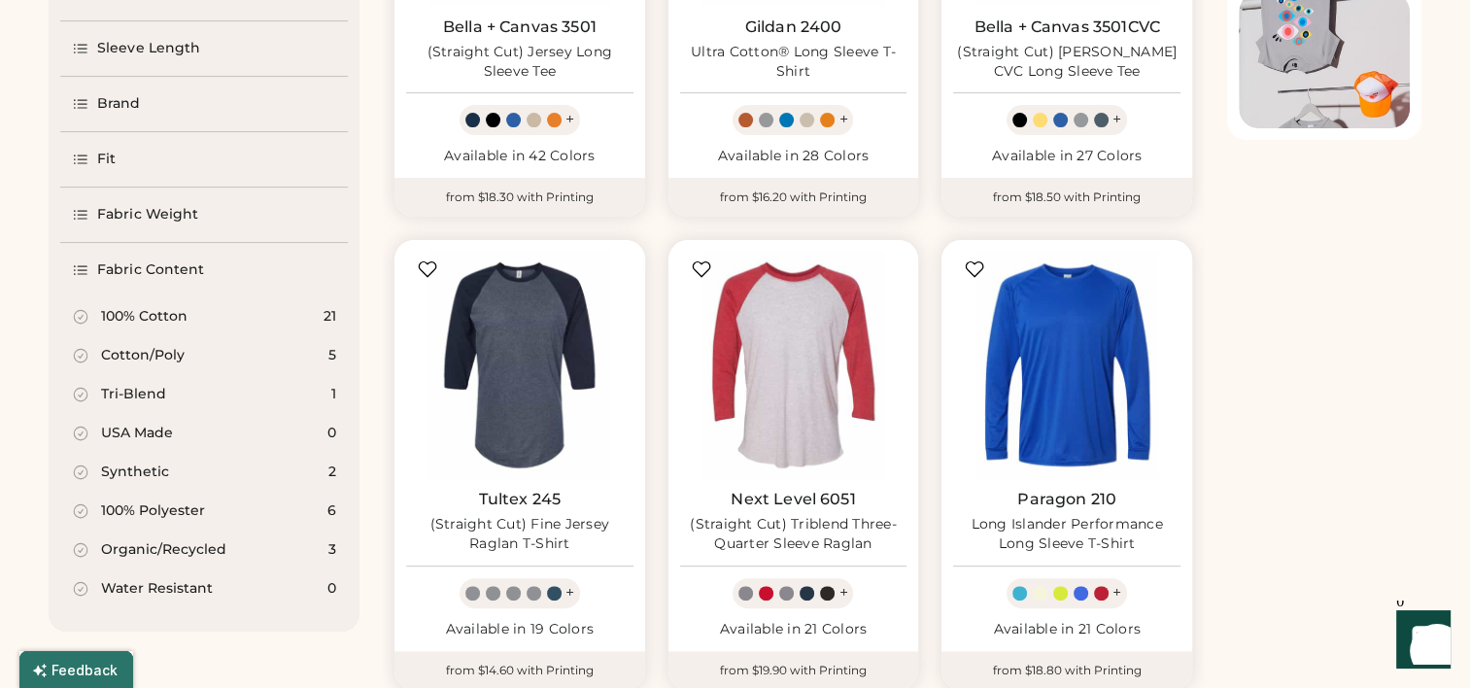
click at [153, 349] on div "Cotton/Poly" at bounding box center [143, 355] width 84 height 19
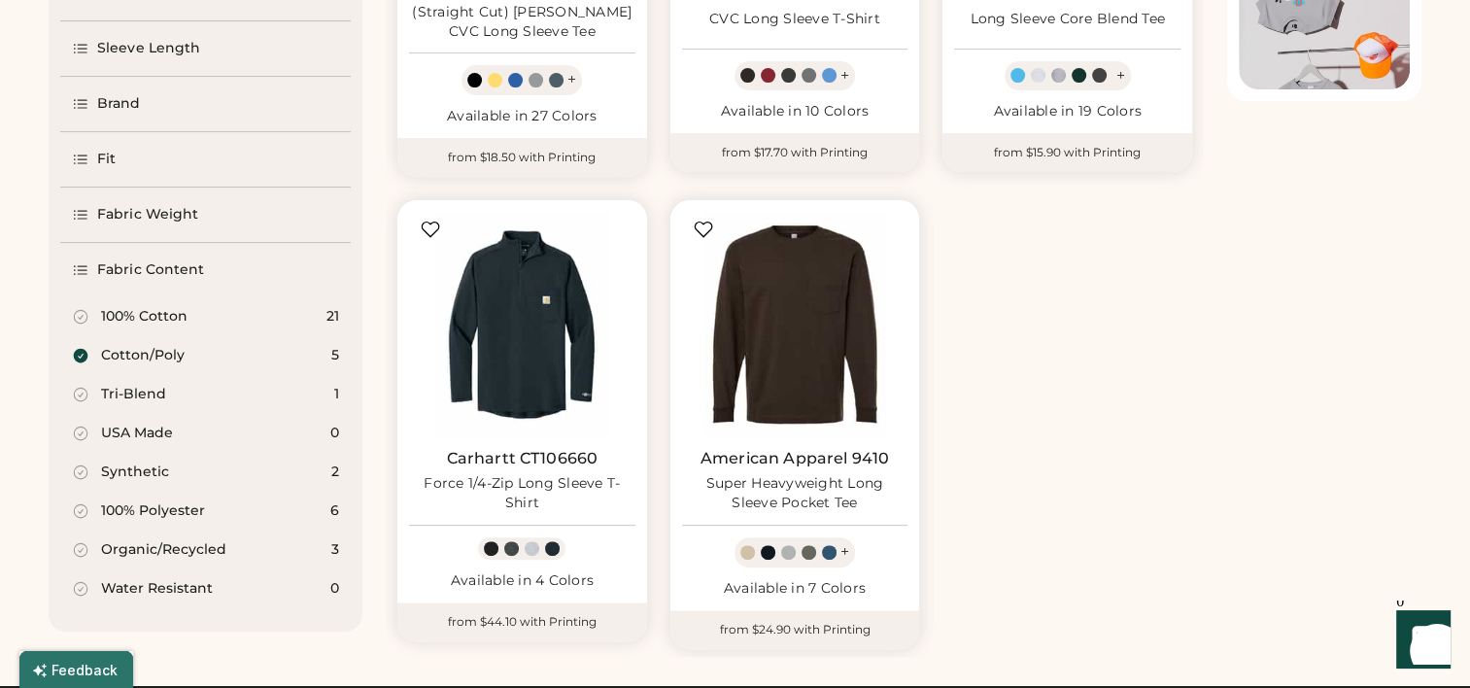
click at [1068, 440] on div "Bella + Canvas 3501CVC (Straight Cut) Heather CVC Long Sleeve Tee + Available i…" at bounding box center [795, 184] width 818 height 945
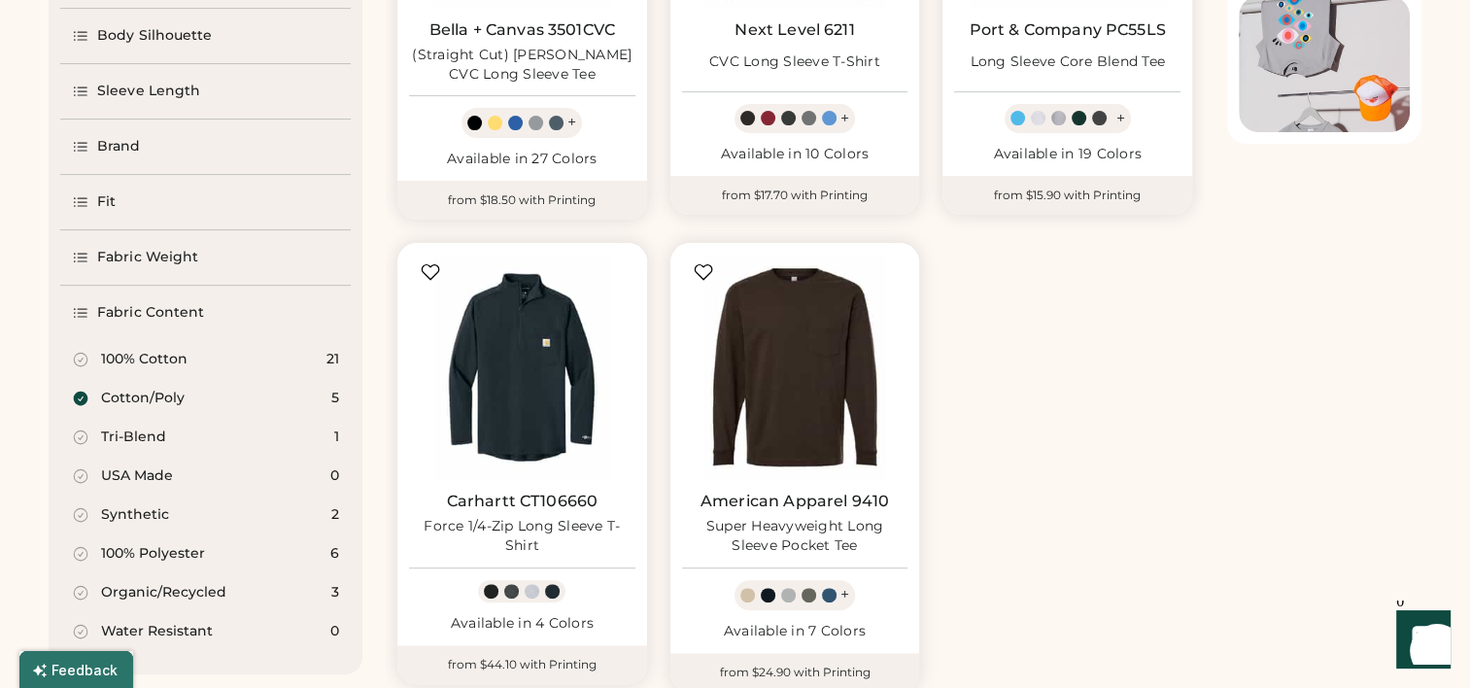
scroll to position [470, 0]
click at [130, 401] on div "Cotton/Poly" at bounding box center [143, 397] width 84 height 19
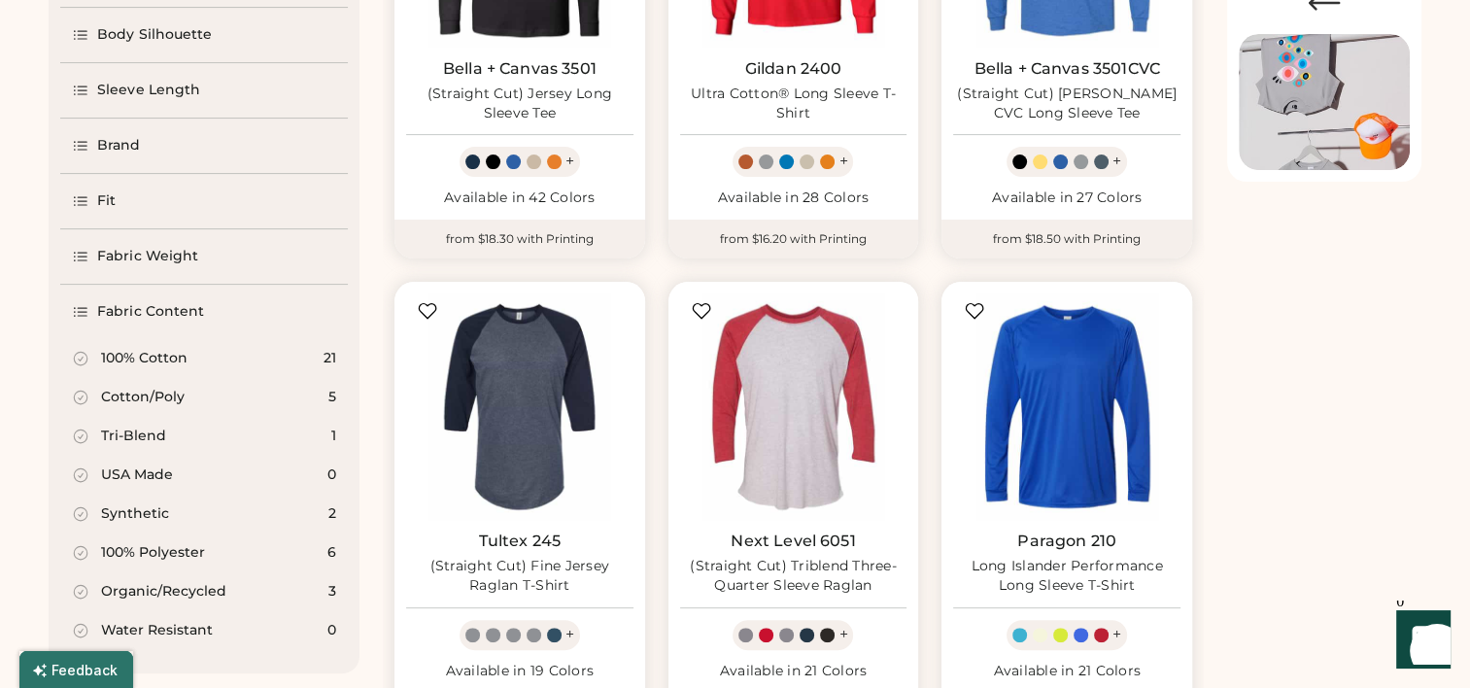
click at [130, 438] on div "Tri-Blend" at bounding box center [133, 436] width 65 height 19
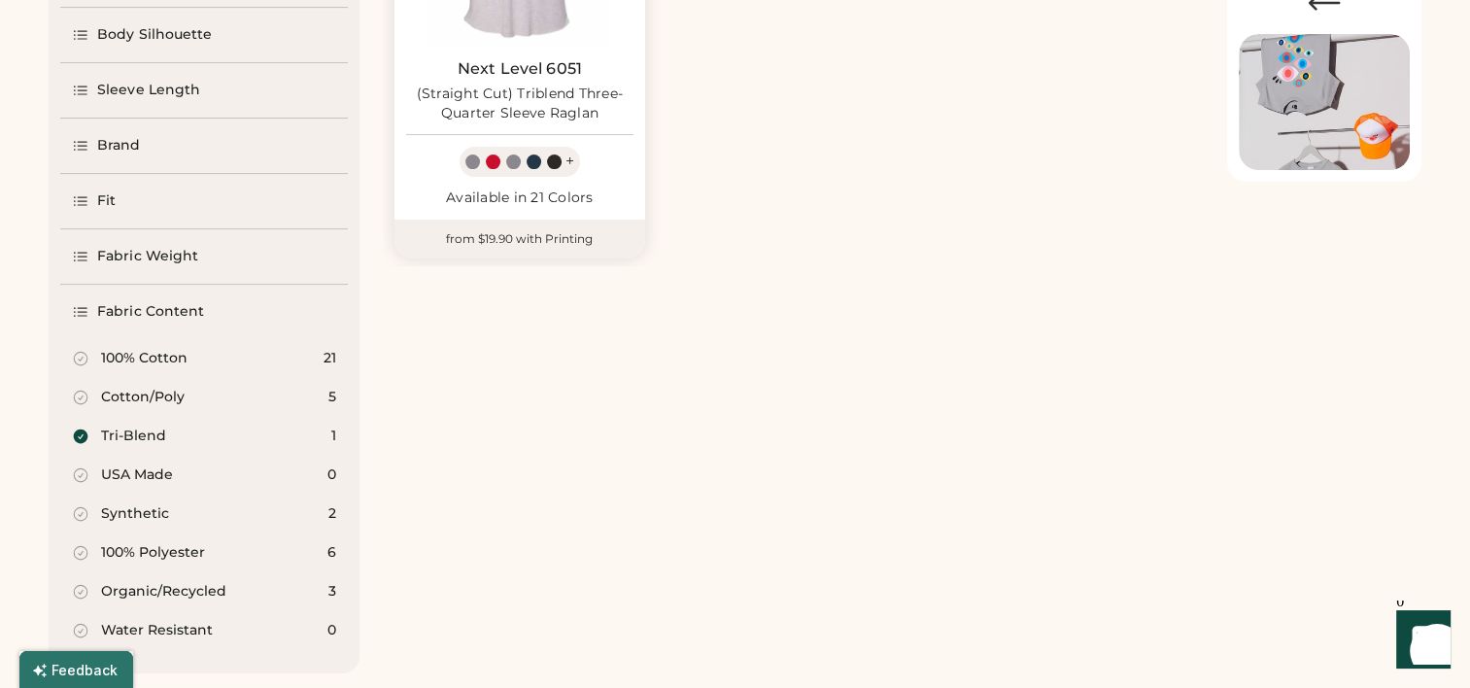
click at [130, 438] on div "Tri-Blend" at bounding box center [133, 436] width 65 height 19
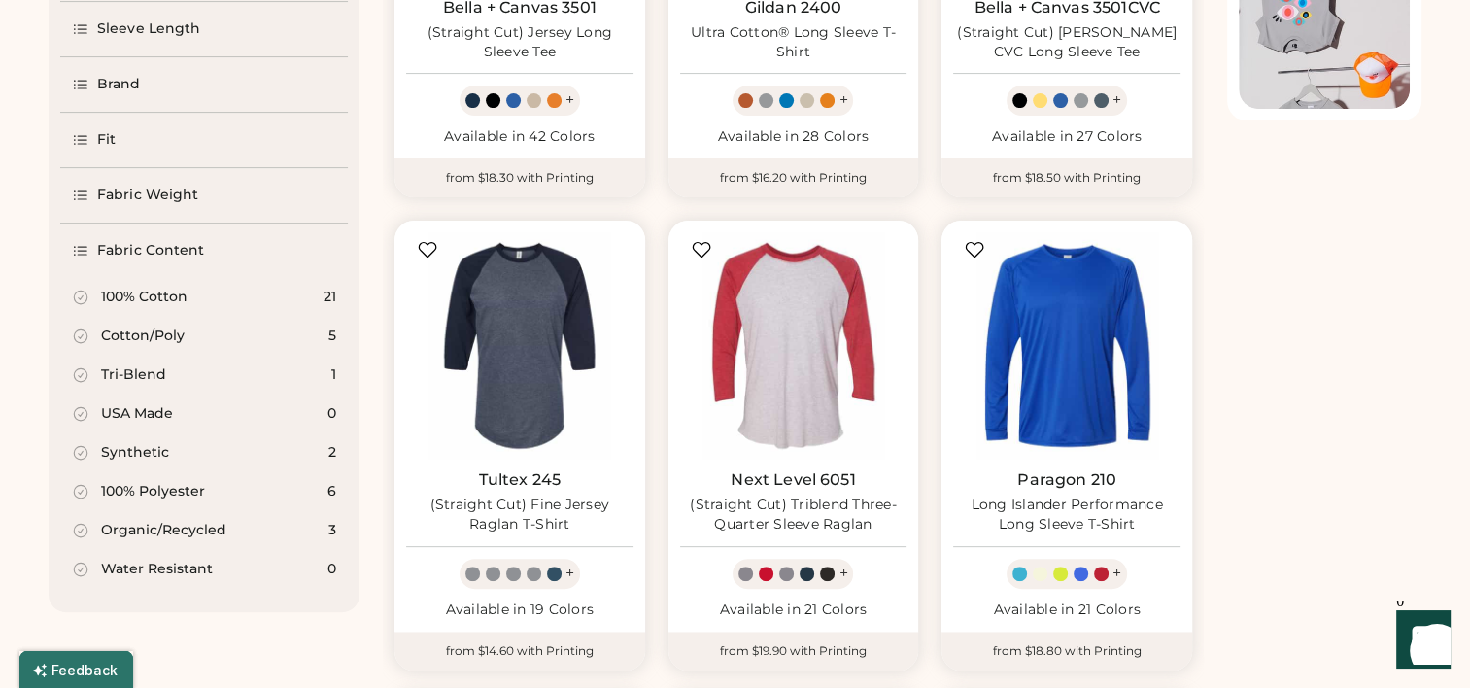
scroll to position [494, 0]
click at [164, 533] on div "Organic/Recycled" at bounding box center [163, 529] width 125 height 19
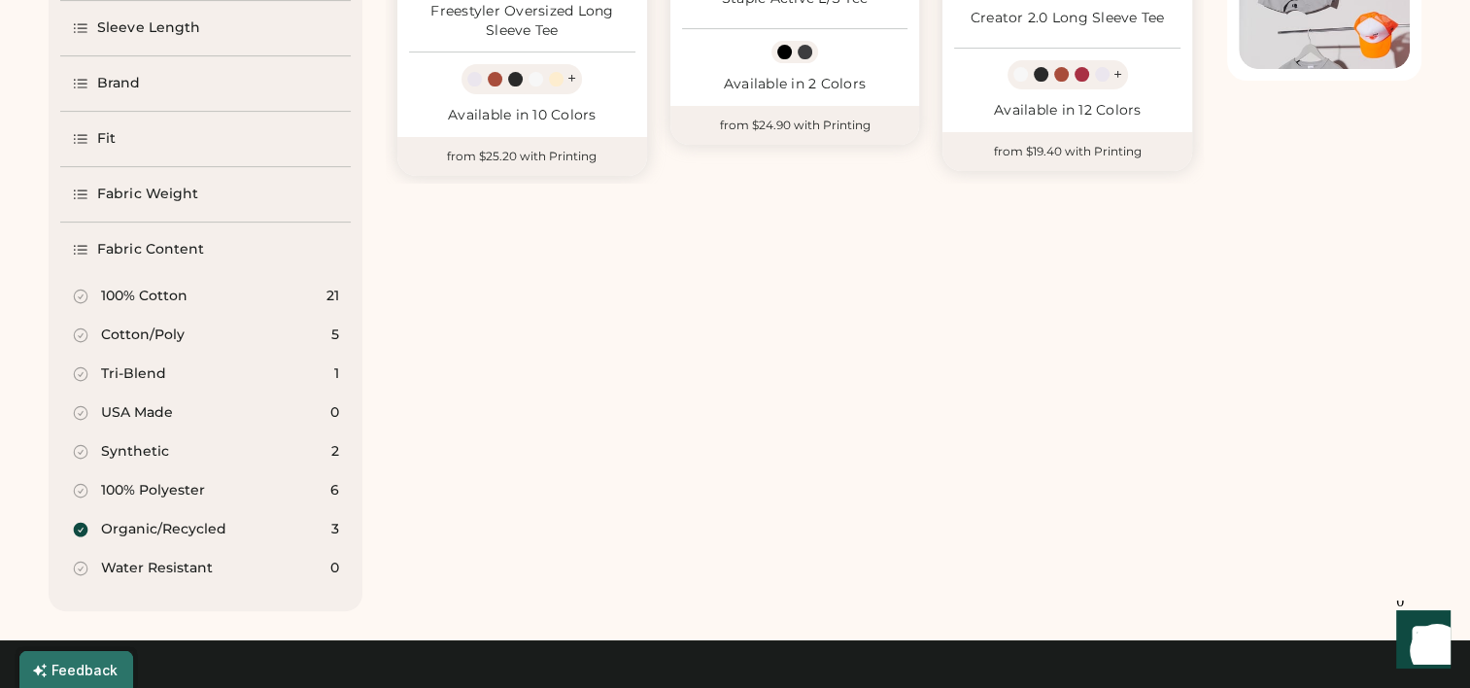
click at [164, 533] on div "Organic/Recycled" at bounding box center [163, 529] width 125 height 19
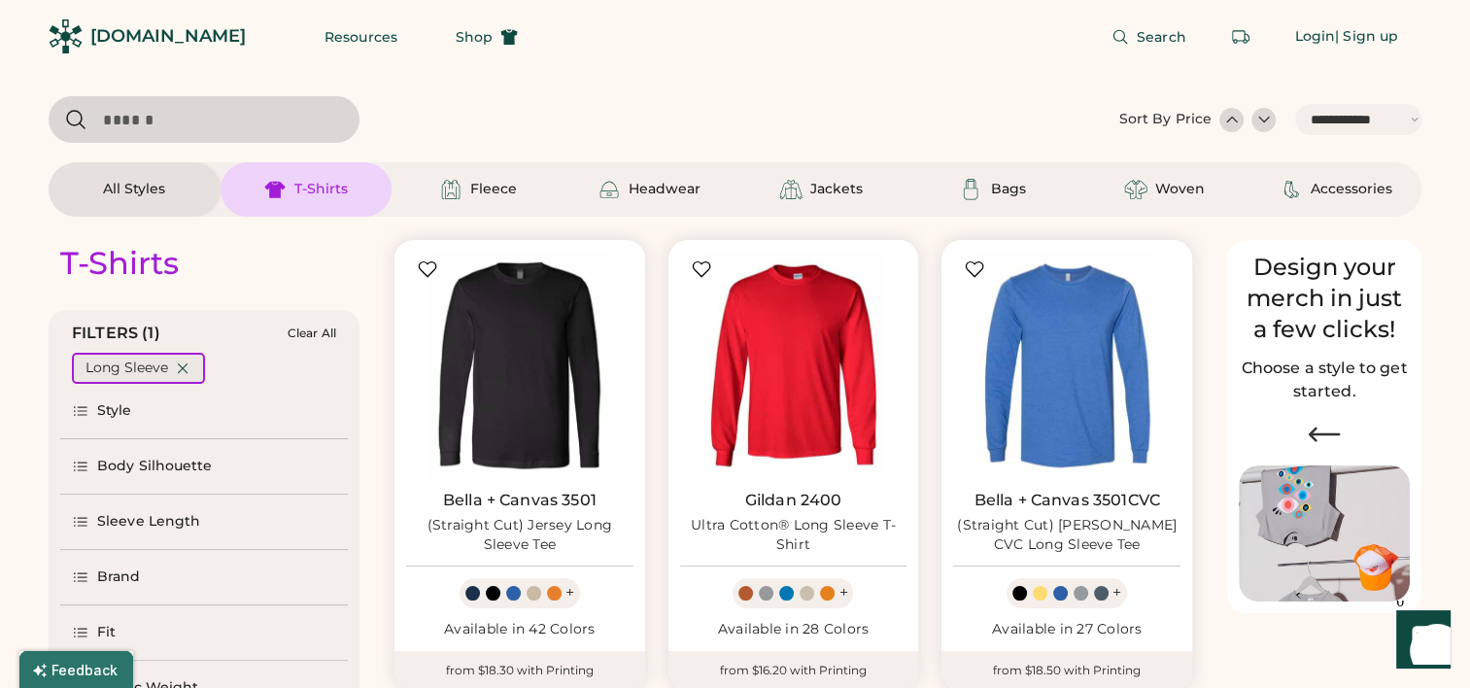
click at [181, 373] on icon at bounding box center [182, 368] width 17 height 17
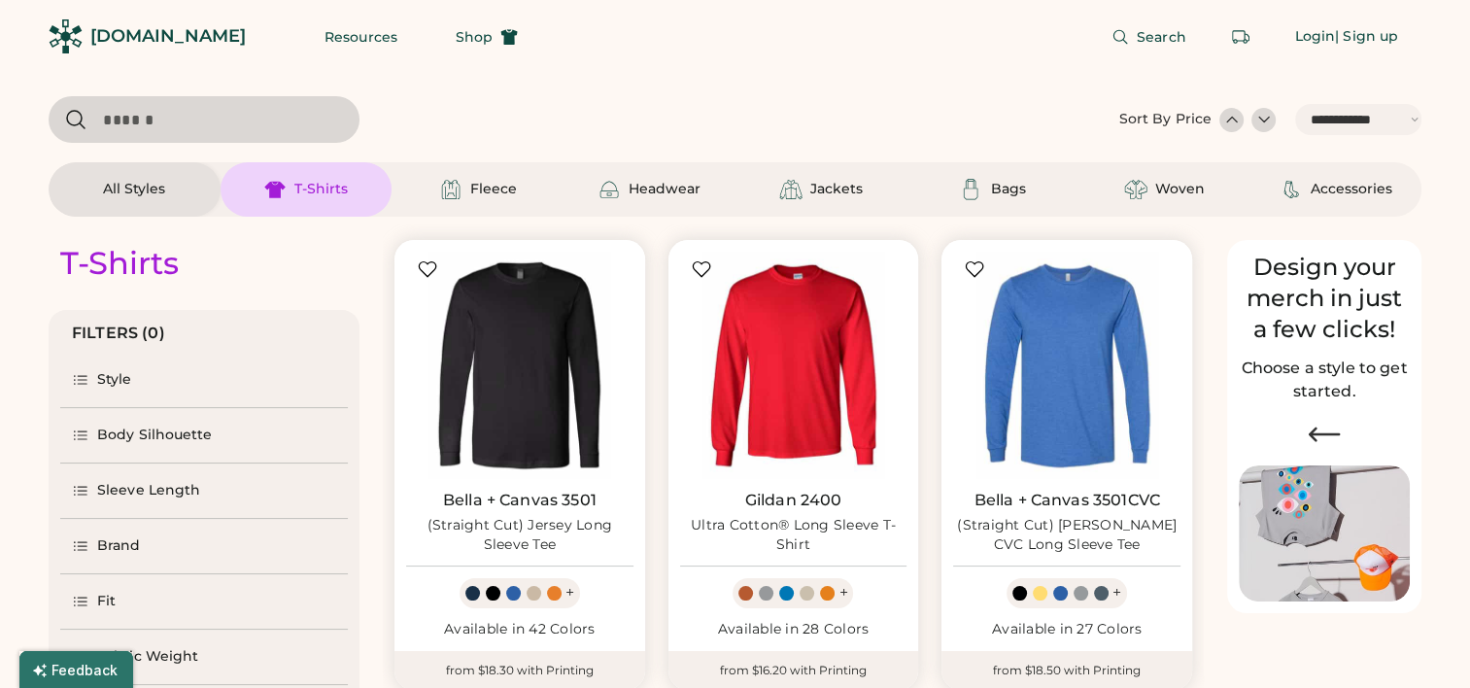
select select "*"
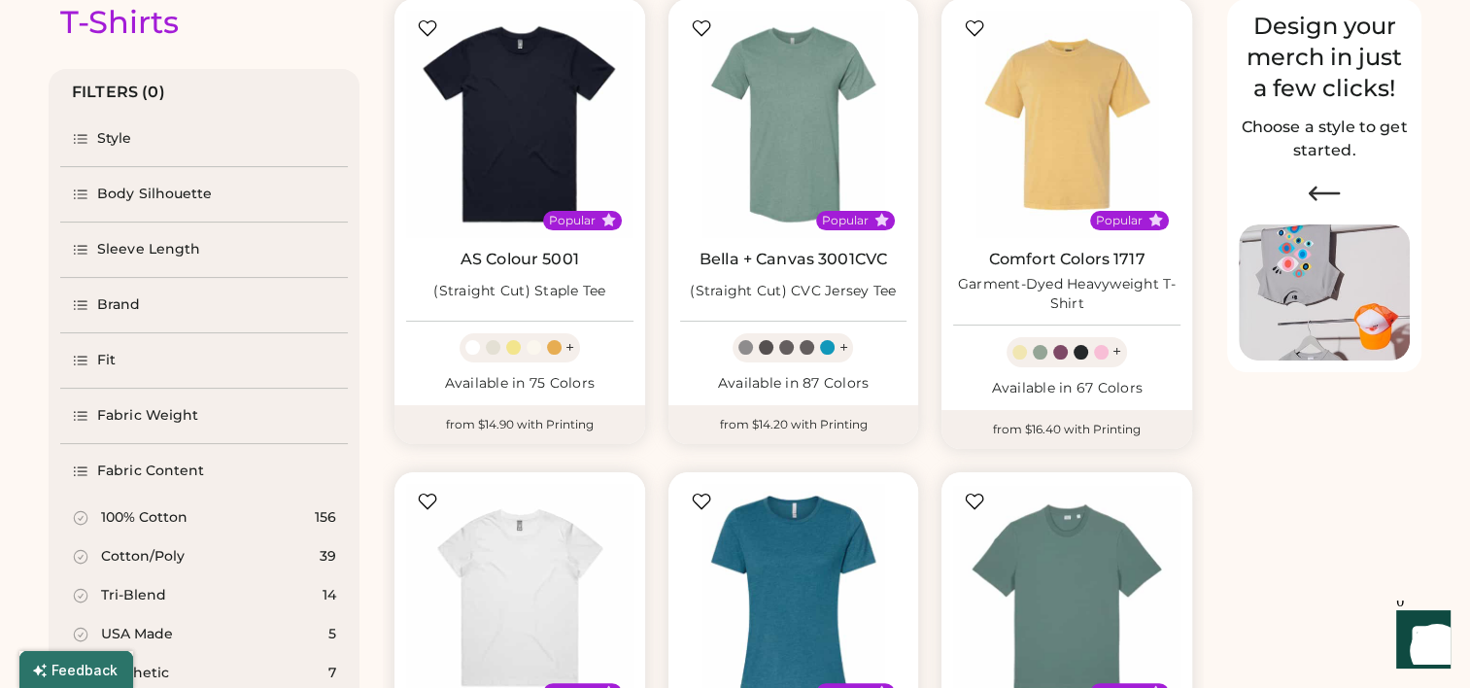
scroll to position [276, 0]
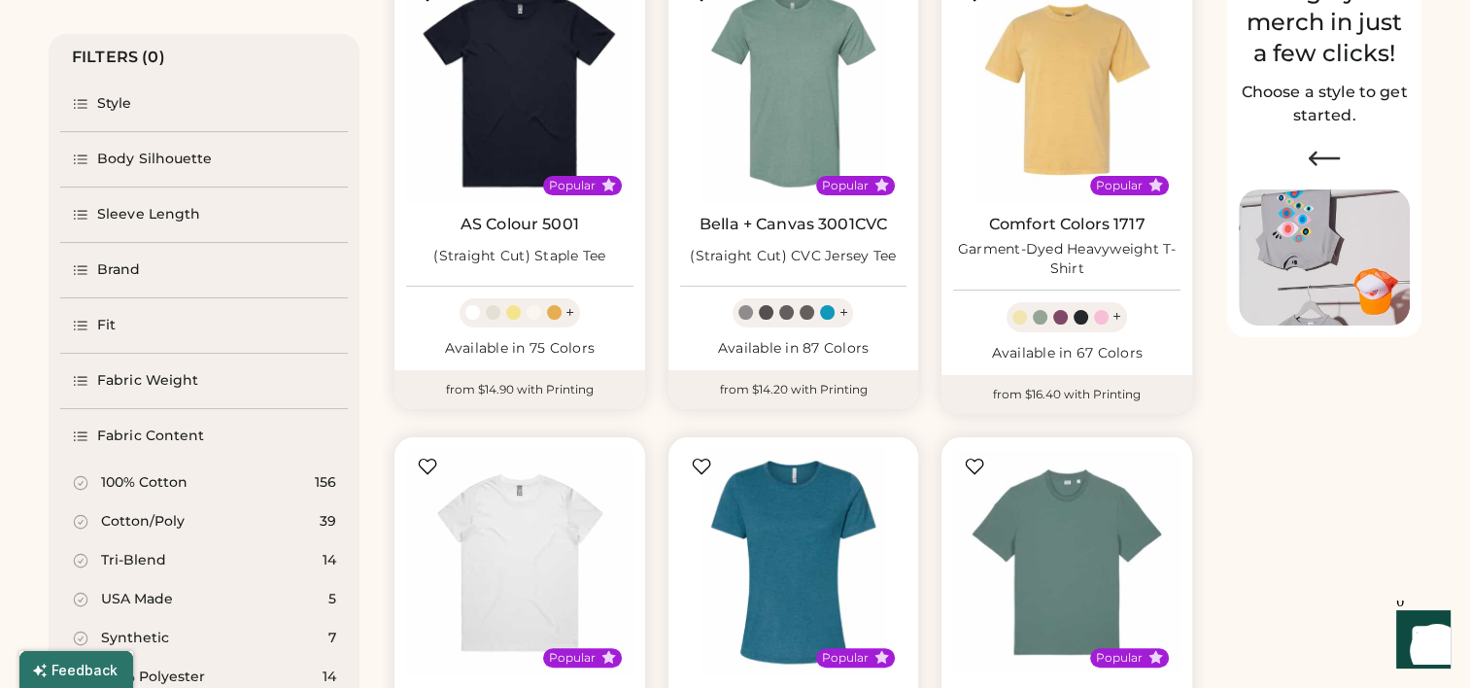
select select "*****"
select select "*"
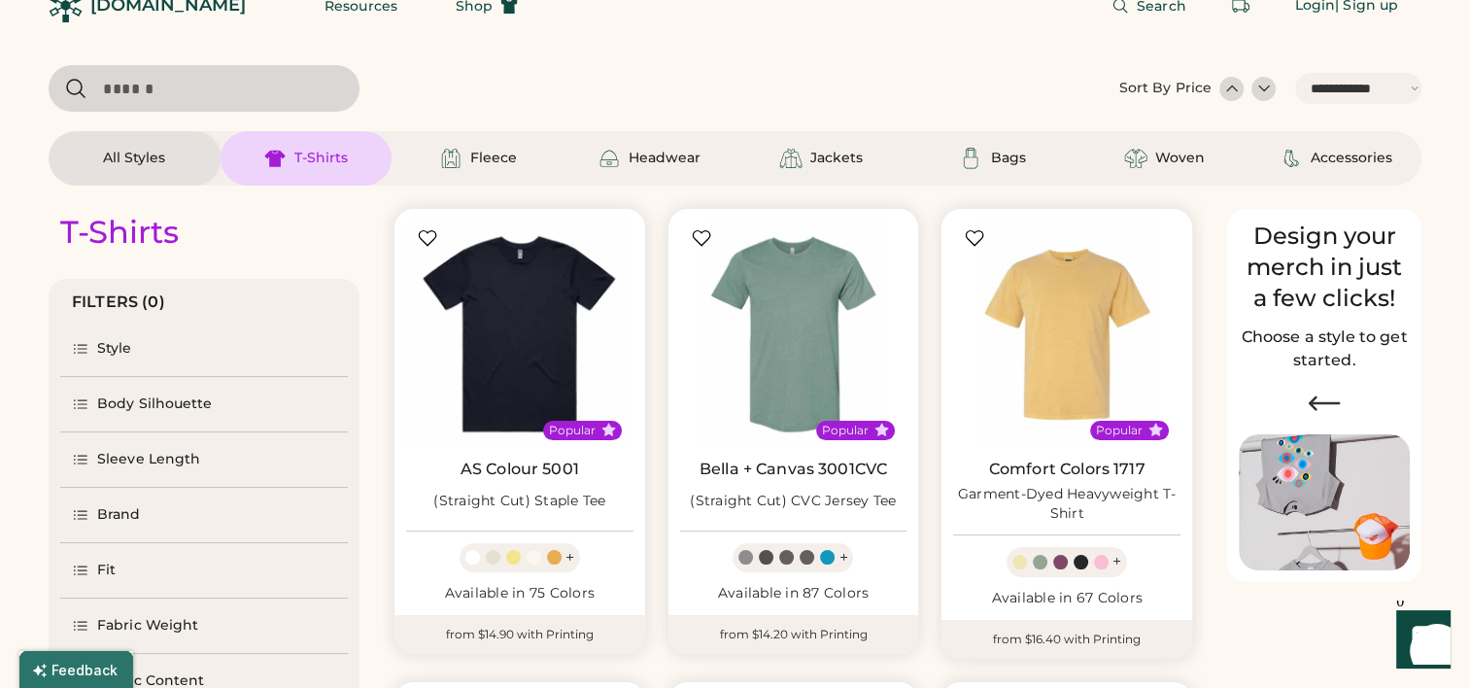
click at [139, 475] on div "Sleeve Length" at bounding box center [204, 459] width 288 height 54
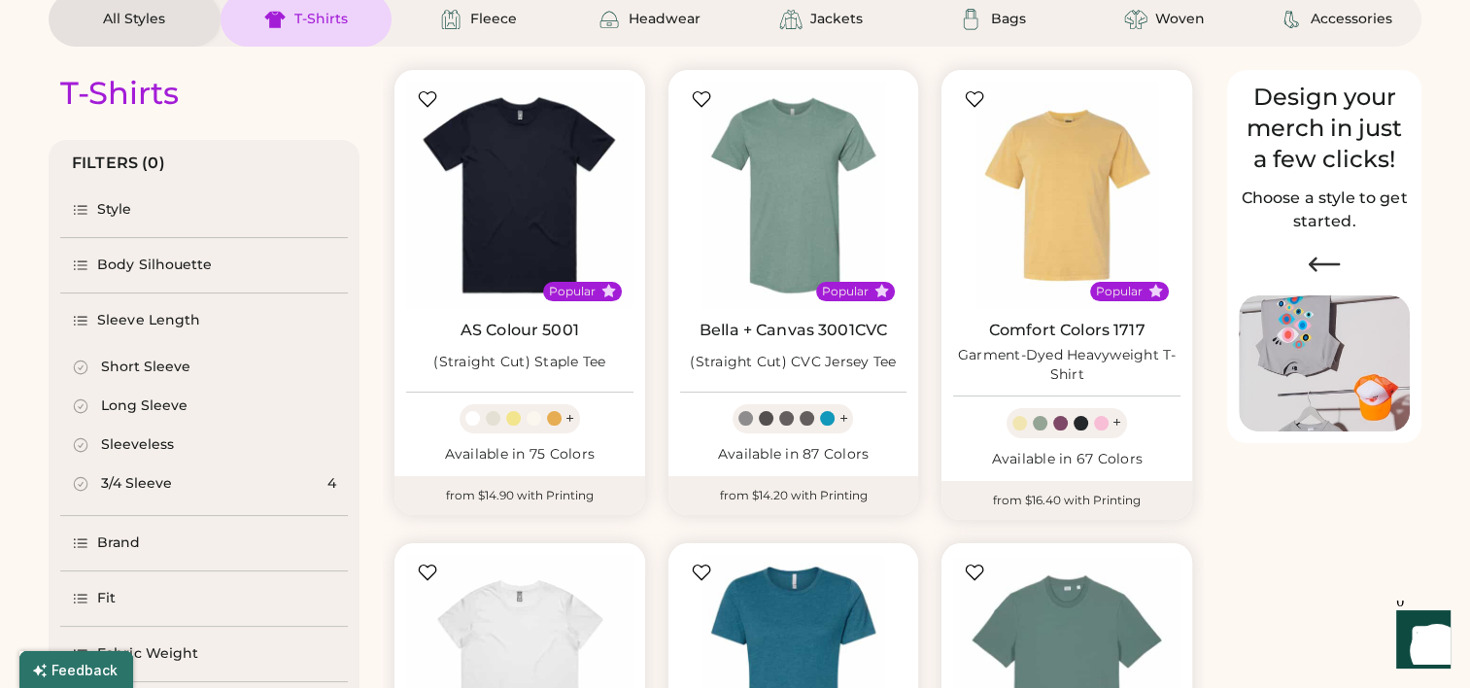
scroll to position [194, 0]
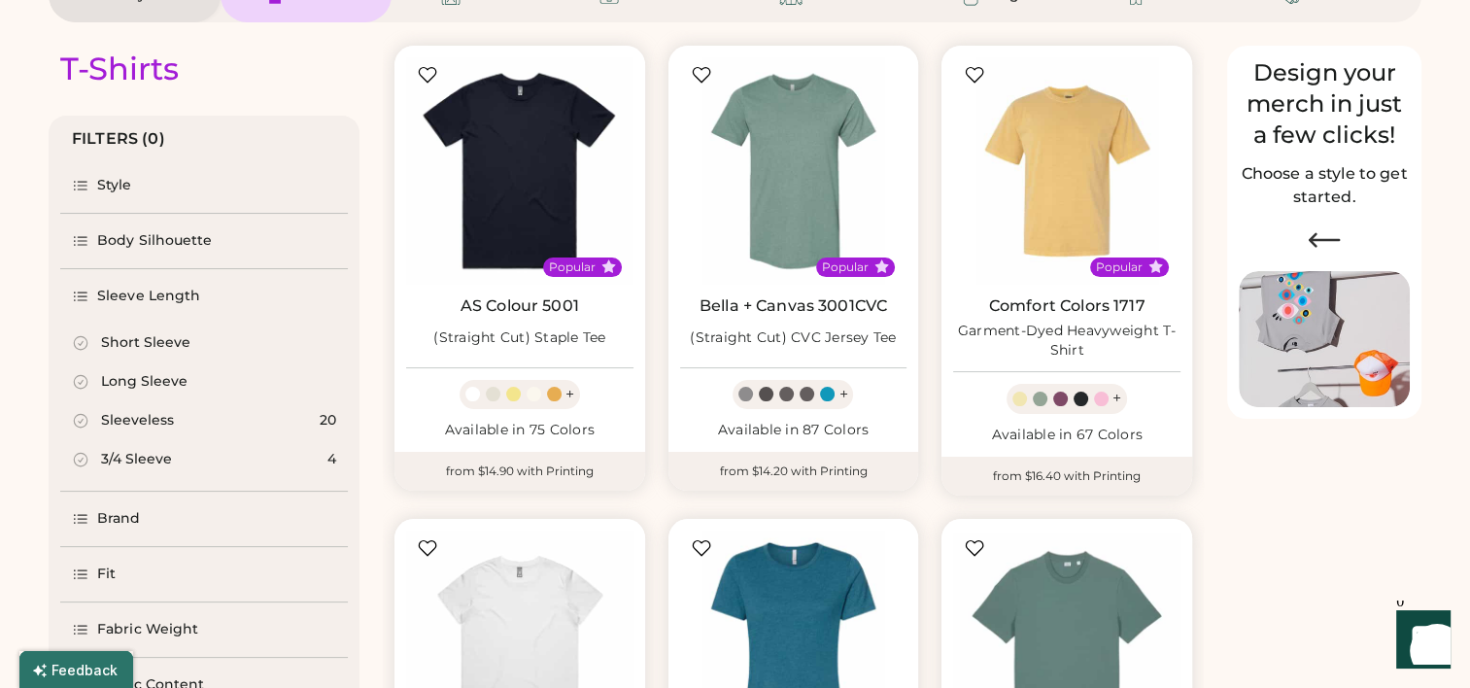
click at [120, 519] on div "Brand" at bounding box center [119, 518] width 44 height 19
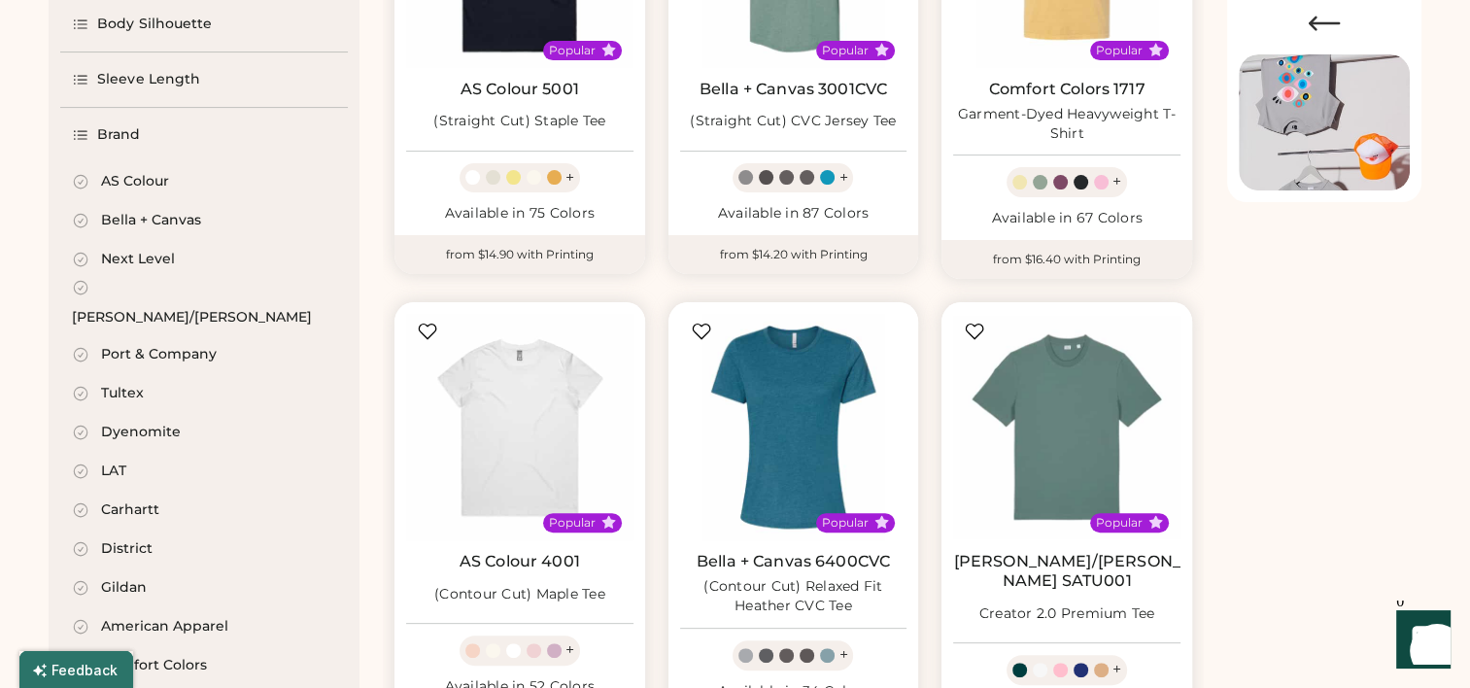
scroll to position [450, 0]
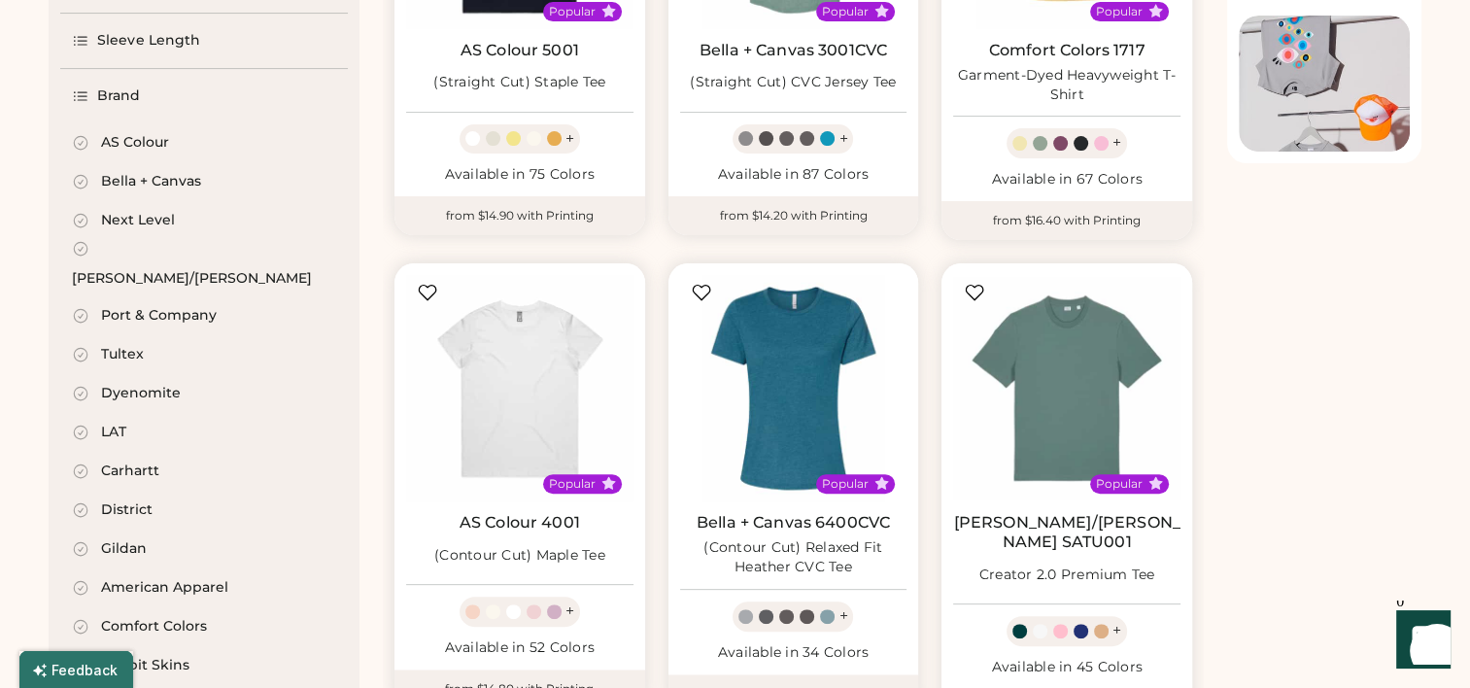
click at [163, 306] on div "Port & Company" at bounding box center [159, 315] width 116 height 19
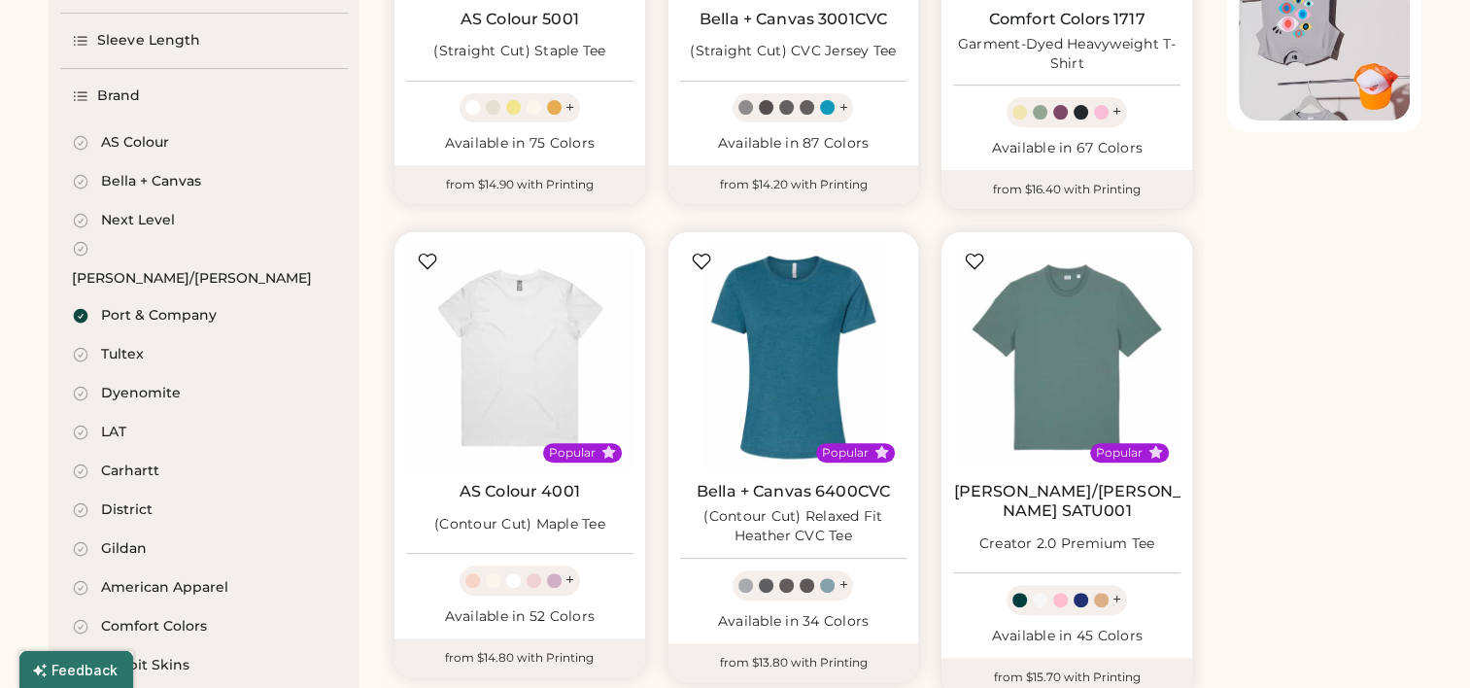
select select "*"
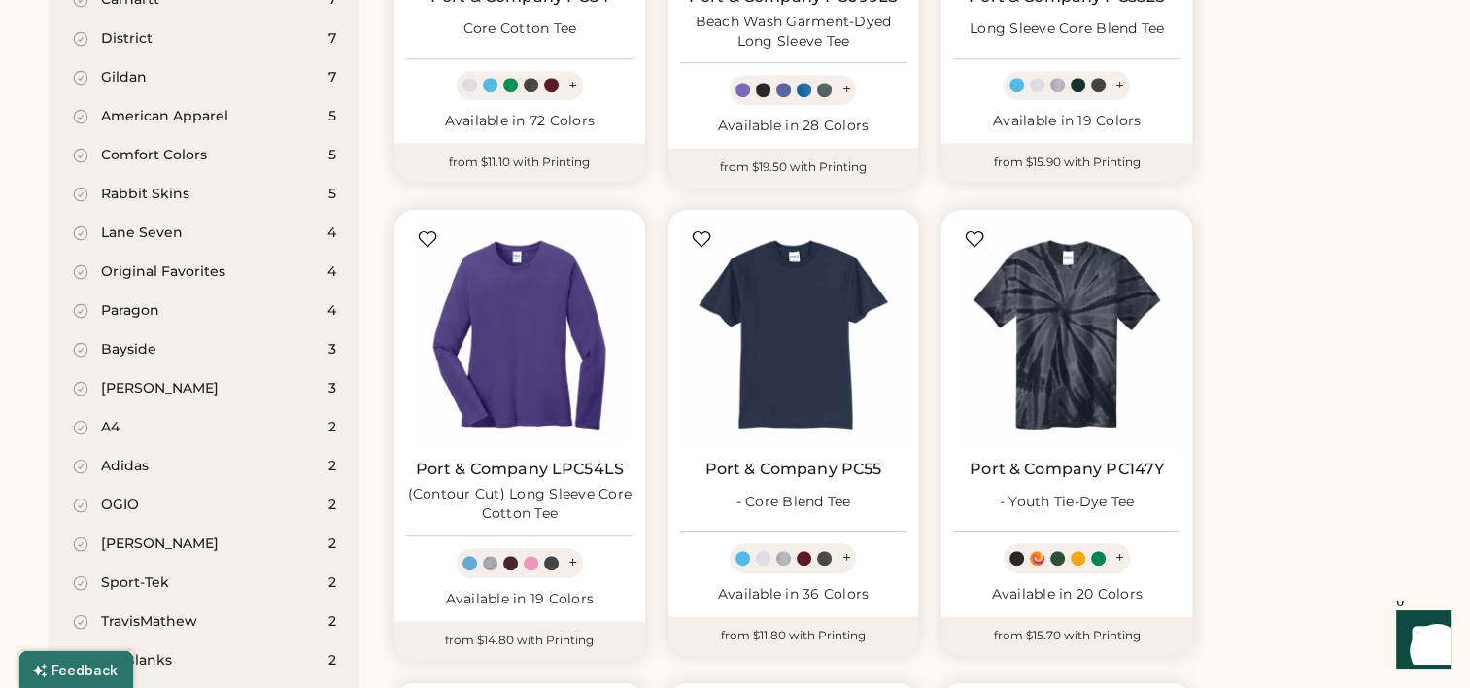
click at [1318, 392] on div "T-Shirts FILTERS (1) Clear All Port & Company Organic/Recycled Style Body Silho…" at bounding box center [735, 348] width 1373 height 2206
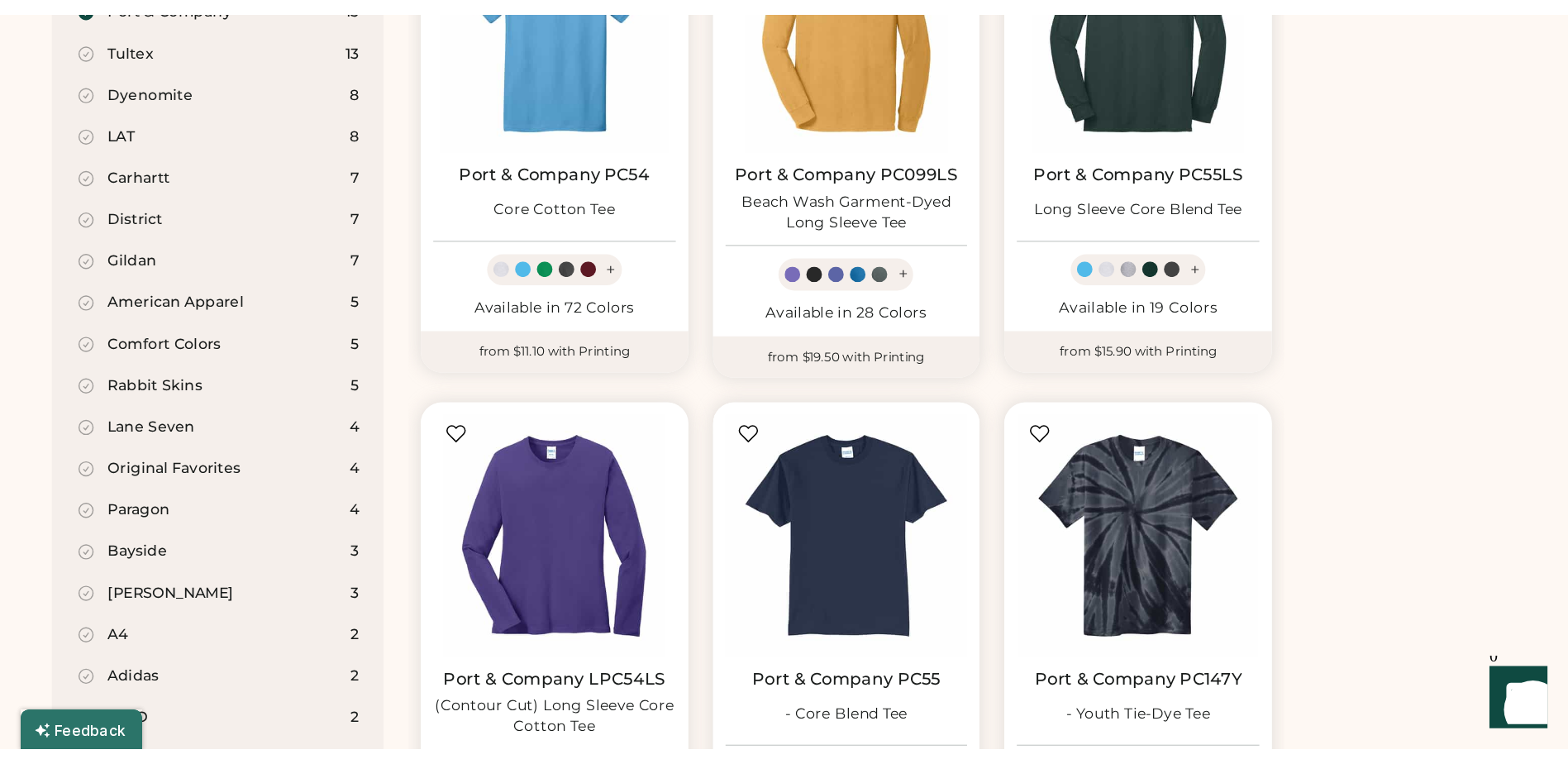
scroll to position [696, 0]
